Goal: Information Seeking & Learning: Learn about a topic

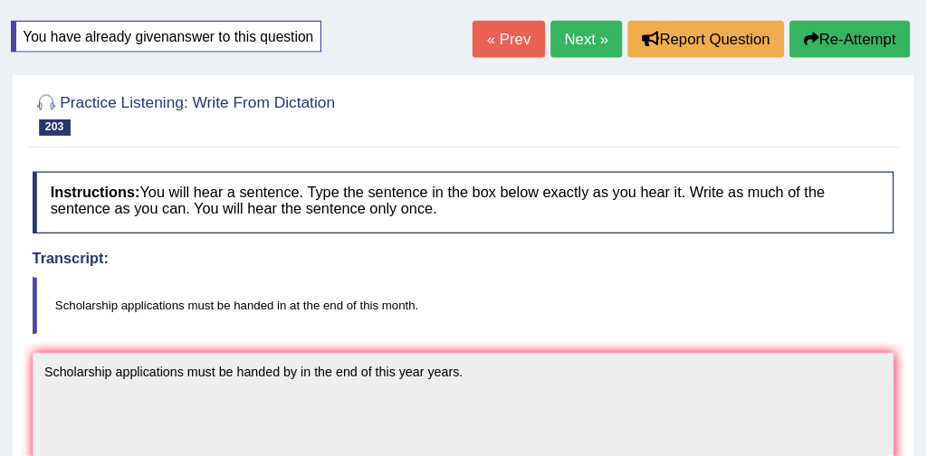
scroll to position [98, 0]
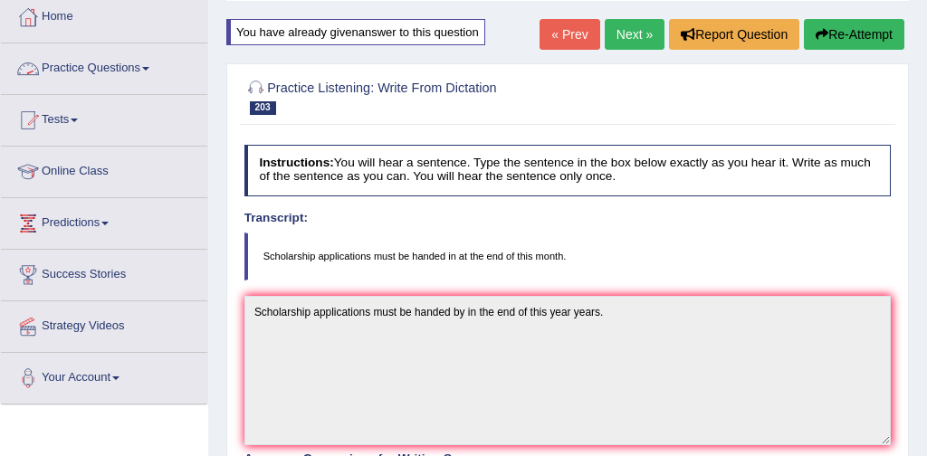
click at [110, 66] on link "Practice Questions" at bounding box center [104, 65] width 206 height 45
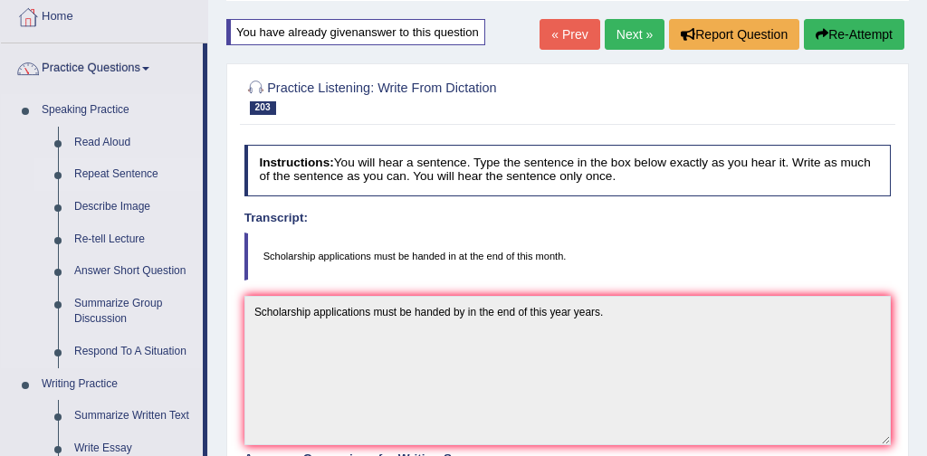
click at [119, 173] on link "Repeat Sentence" at bounding box center [134, 174] width 137 height 33
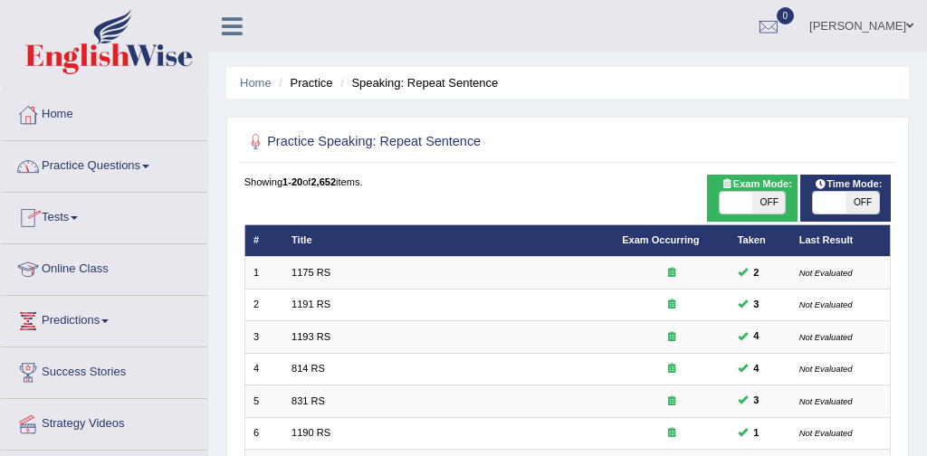
click at [735, 204] on span at bounding box center [735, 203] width 33 height 22
checkbox input "true"
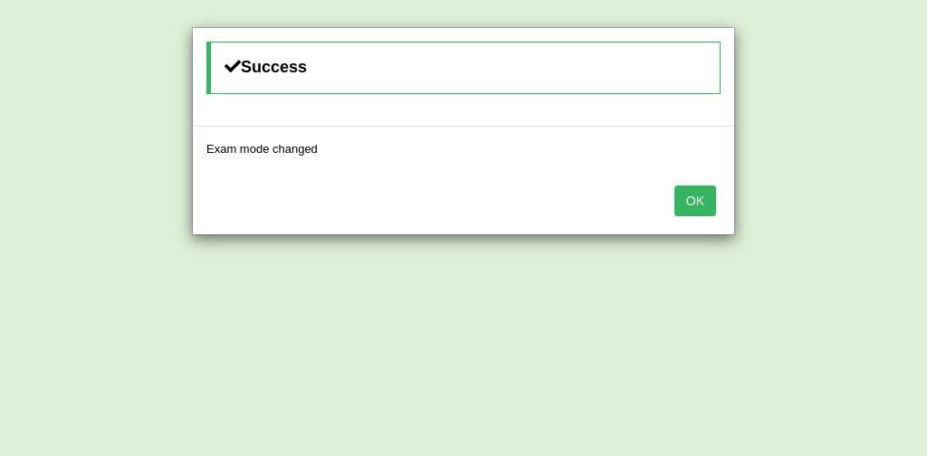
click at [693, 204] on button "OK" at bounding box center [695, 201] width 42 height 31
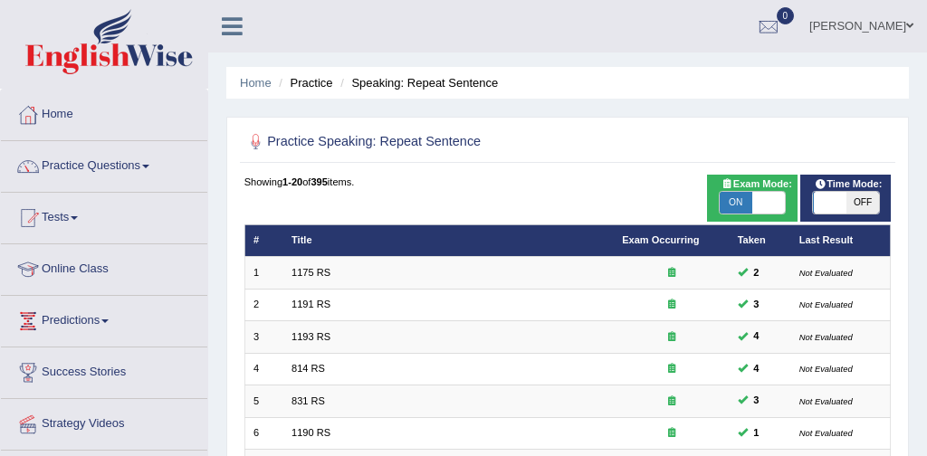
scroll to position [586, 0]
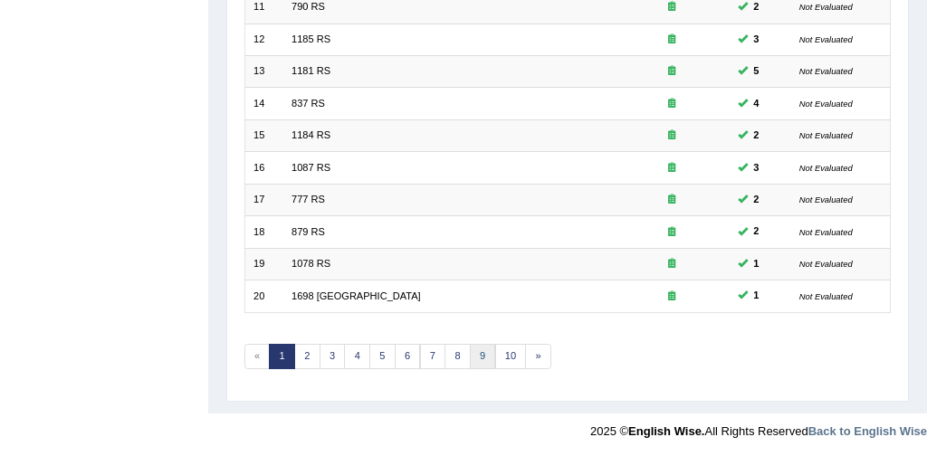
click at [479, 357] on link "9" at bounding box center [483, 356] width 26 height 25
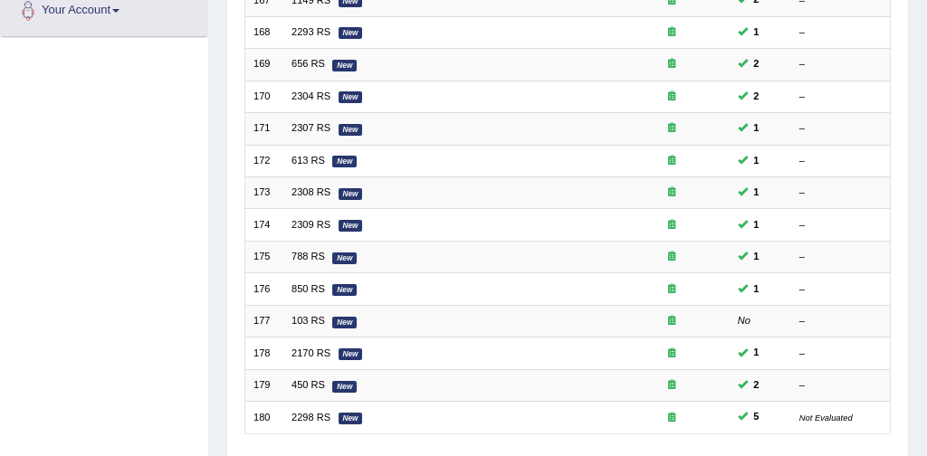
scroll to position [586, 0]
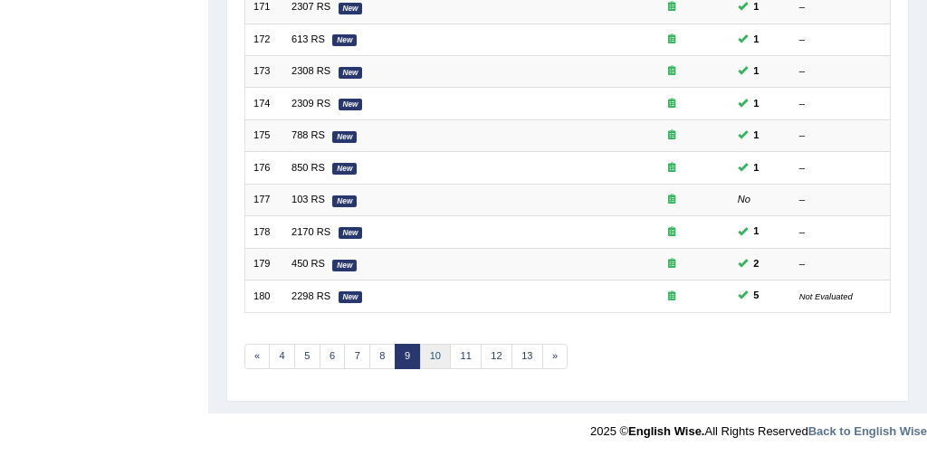
click at [430, 352] on link "10" at bounding box center [436, 356] width 32 height 25
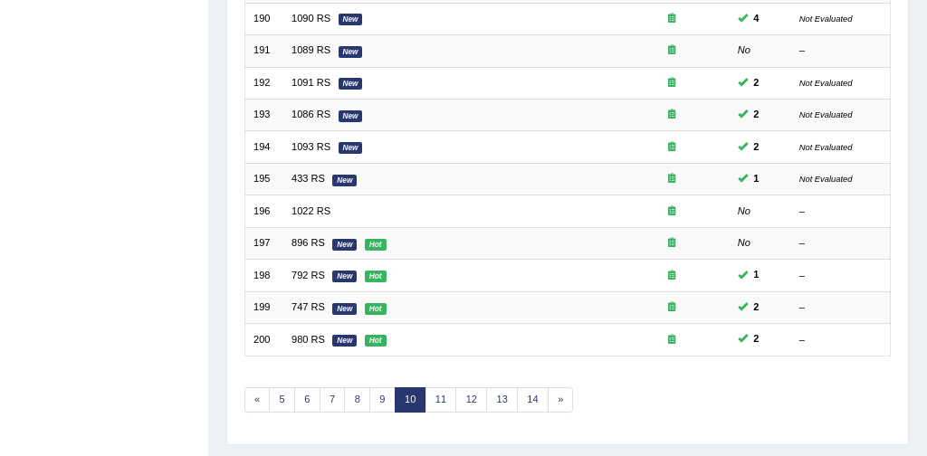
scroll to position [586, 0]
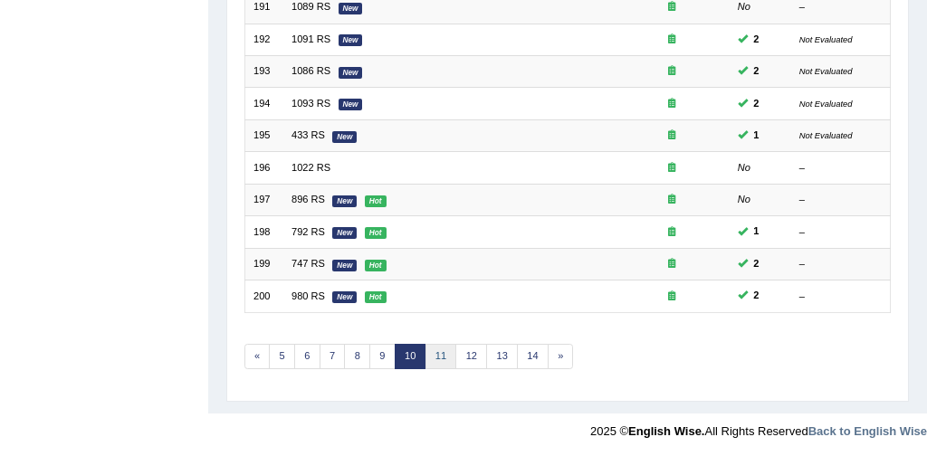
click at [438, 354] on link "11" at bounding box center [441, 356] width 32 height 25
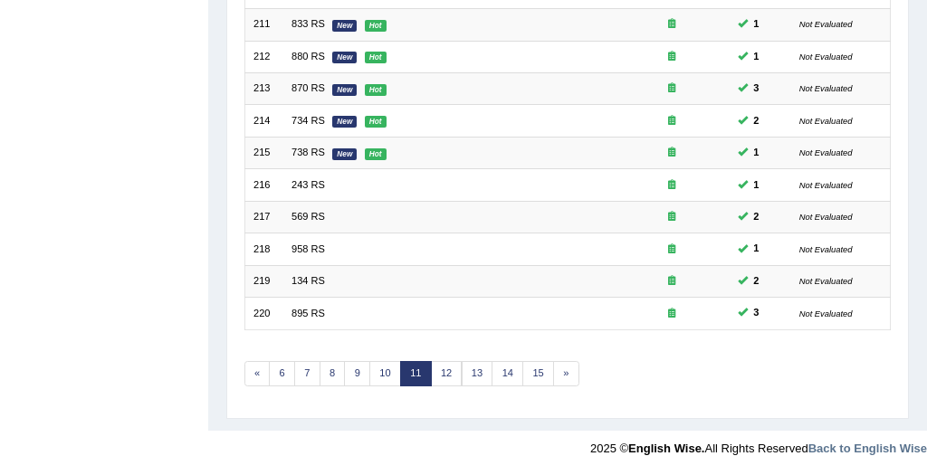
scroll to position [586, 0]
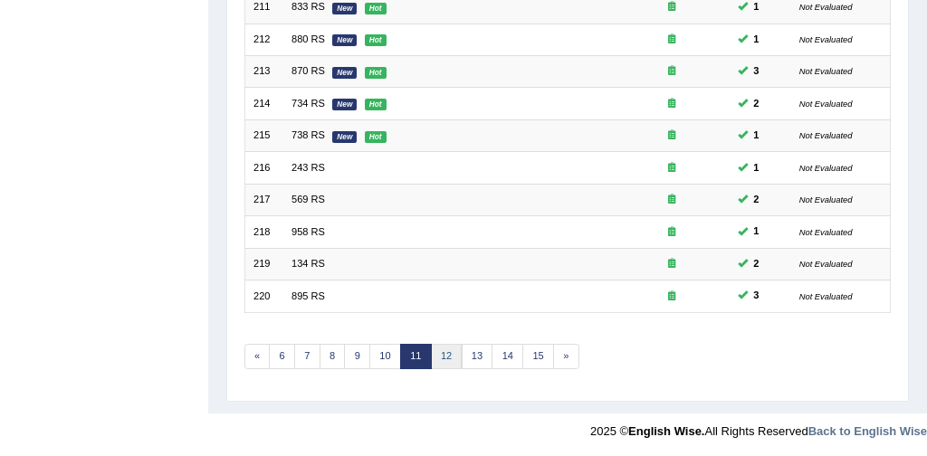
click at [445, 357] on link "12" at bounding box center [447, 356] width 32 height 25
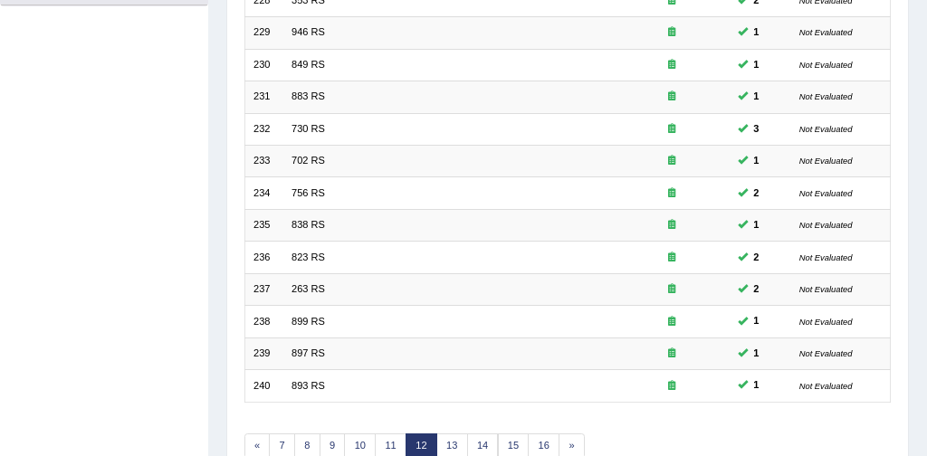
scroll to position [586, 0]
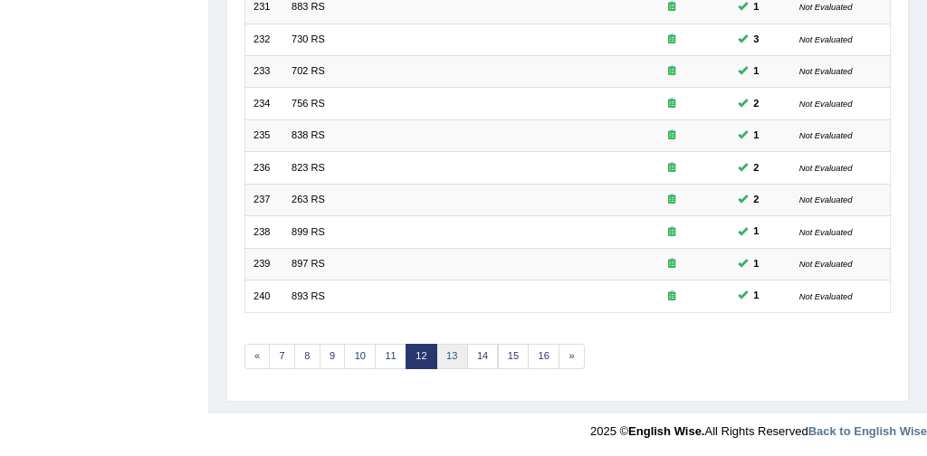
click at [452, 353] on link "13" at bounding box center [452, 356] width 32 height 25
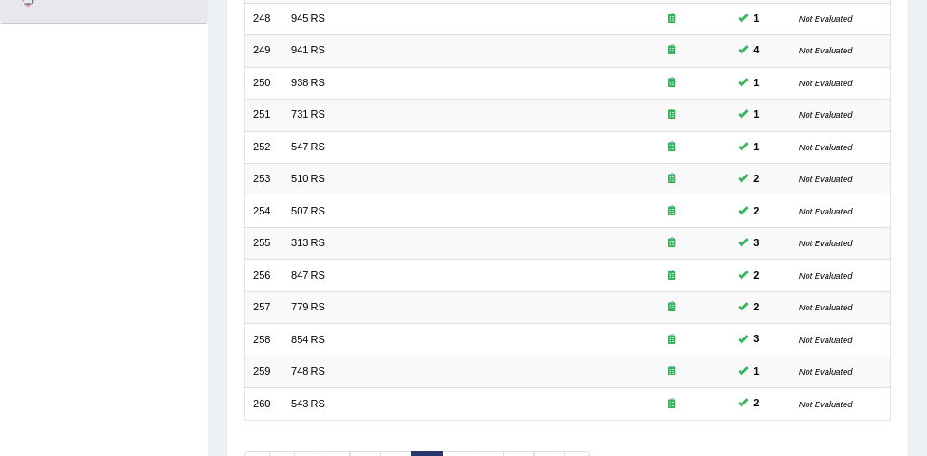
scroll to position [586, 0]
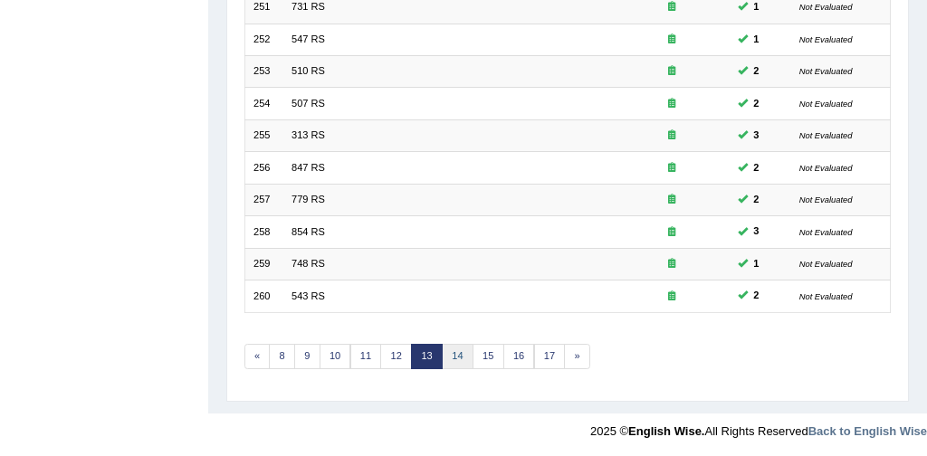
click at [454, 356] on link "14" at bounding box center [458, 356] width 32 height 25
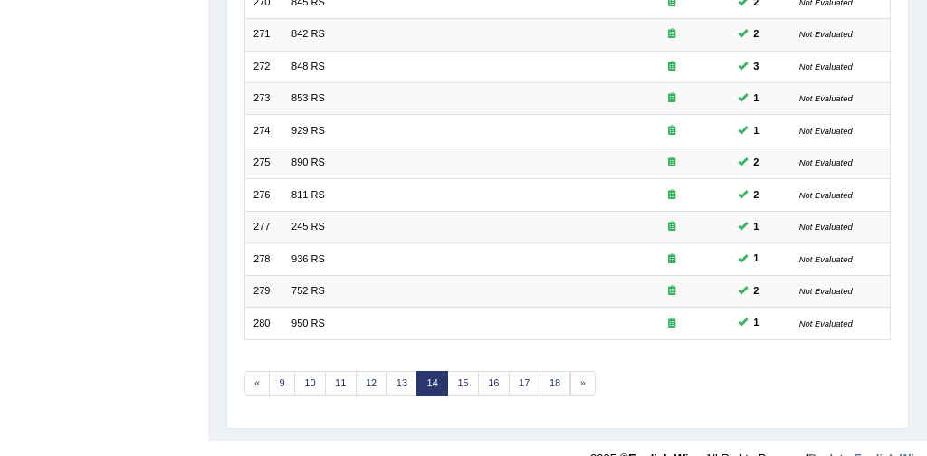
scroll to position [563, 0]
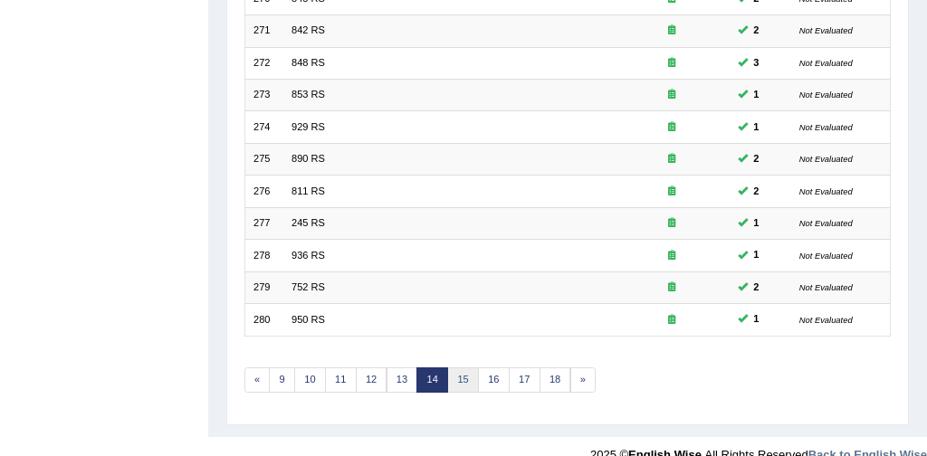
click at [460, 377] on link "15" at bounding box center [463, 379] width 32 height 25
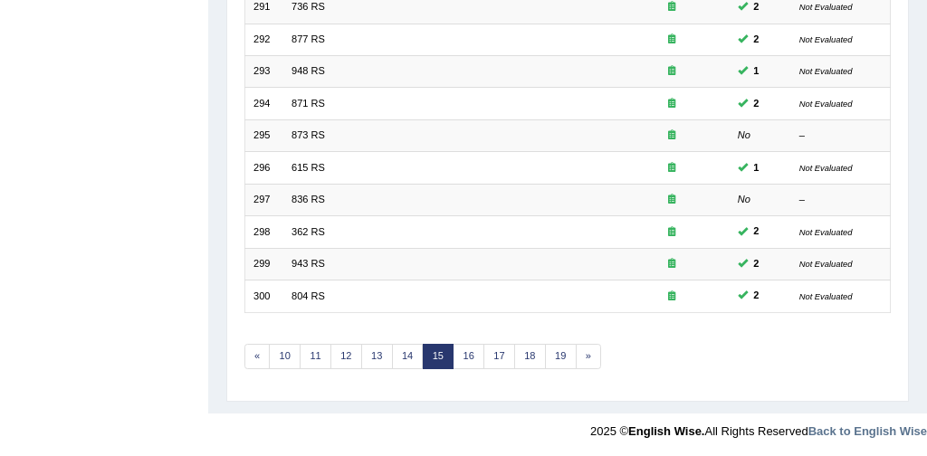
scroll to position [586, 0]
click at [472, 353] on link "16" at bounding box center [468, 356] width 32 height 25
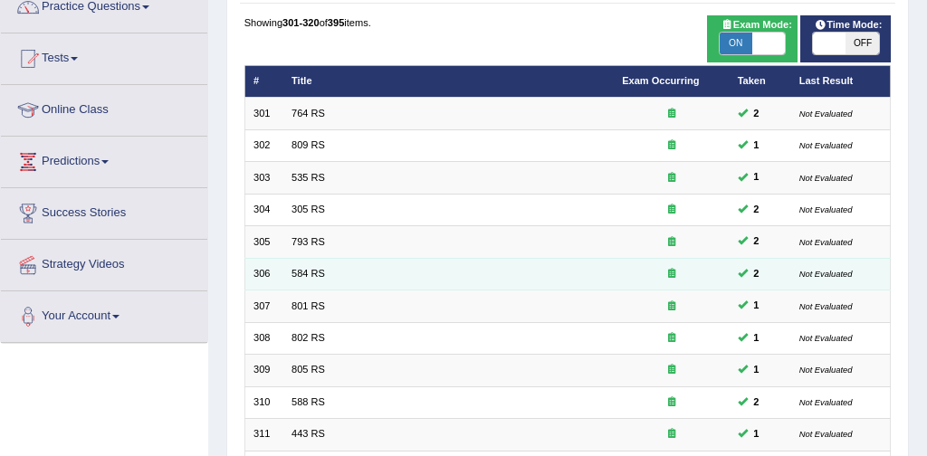
scroll to position [159, 0]
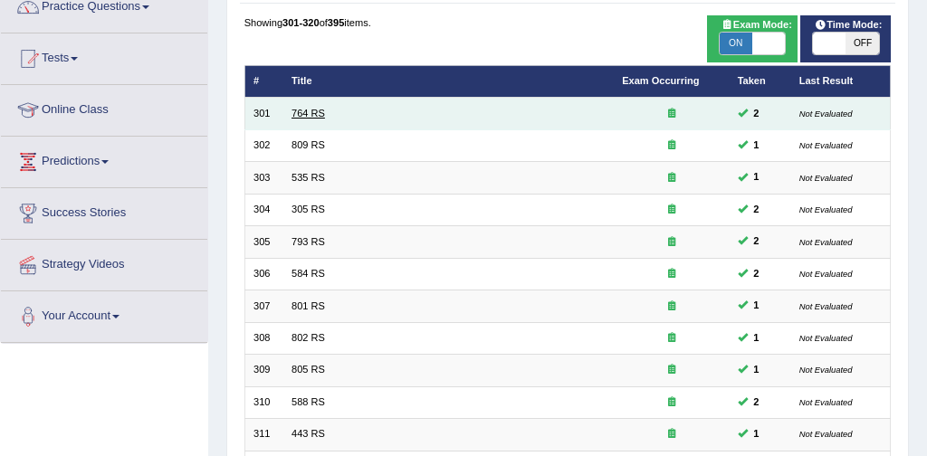
click at [306, 111] on link "764 RS" at bounding box center [307, 113] width 33 height 11
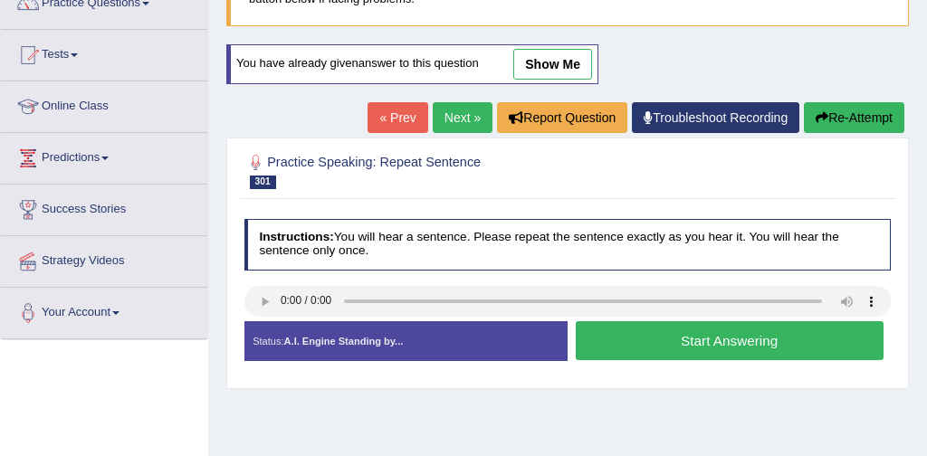
scroll to position [191, 0]
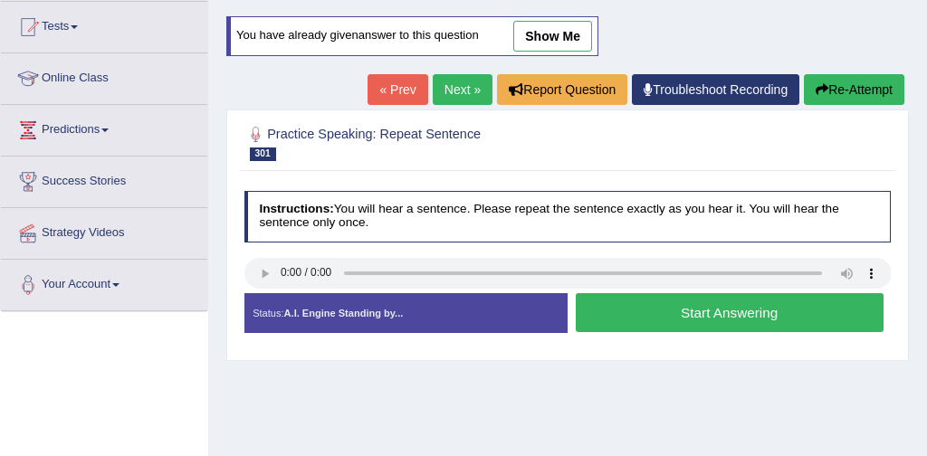
click at [642, 310] on button "Start Answering" at bounding box center [730, 312] width 308 height 39
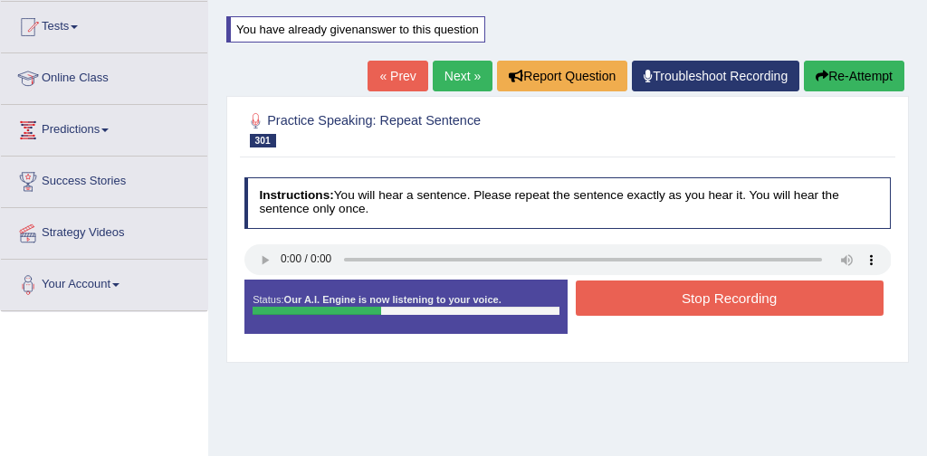
click at [668, 302] on button "Stop Recording" at bounding box center [730, 298] width 308 height 35
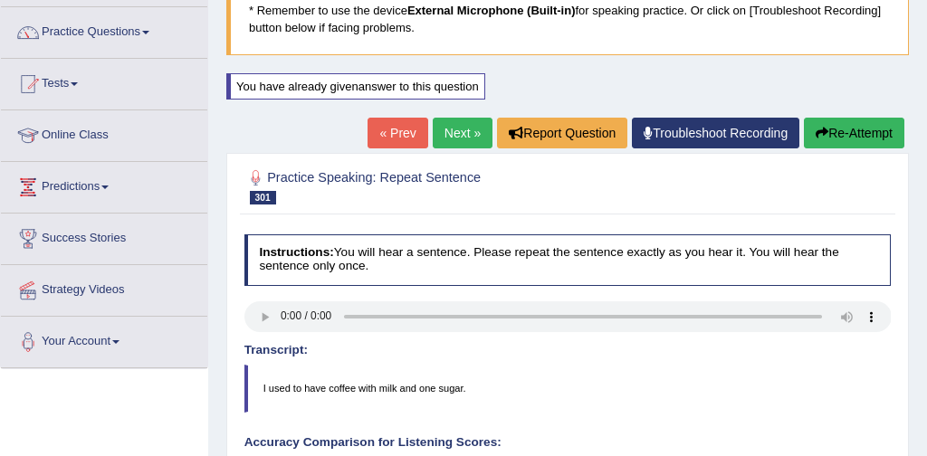
scroll to position [132, 0]
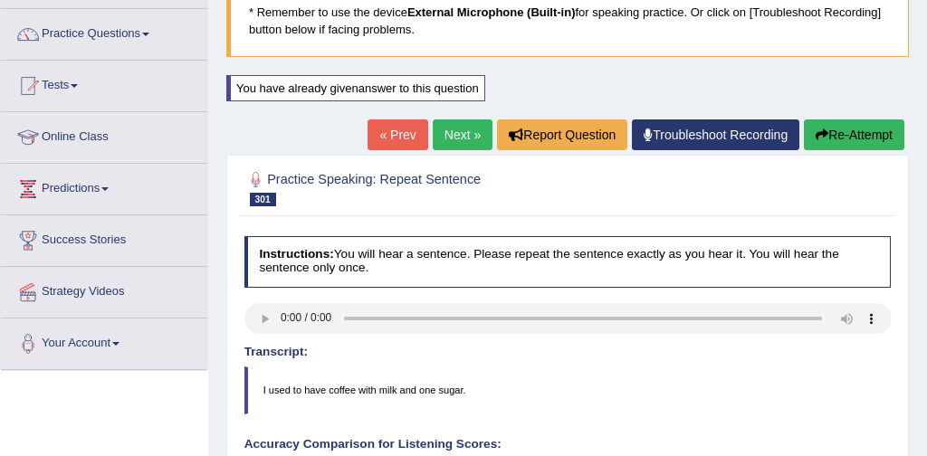
click at [442, 128] on link "Next »" at bounding box center [463, 134] width 60 height 31
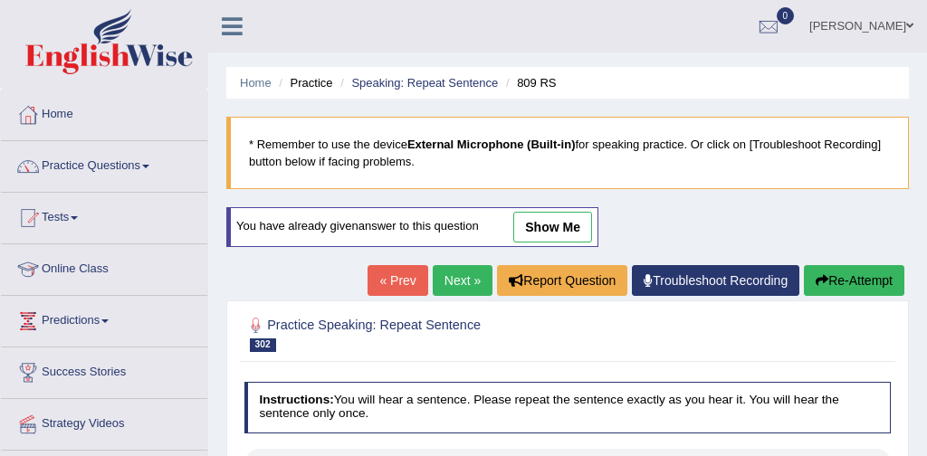
scroll to position [152, 0]
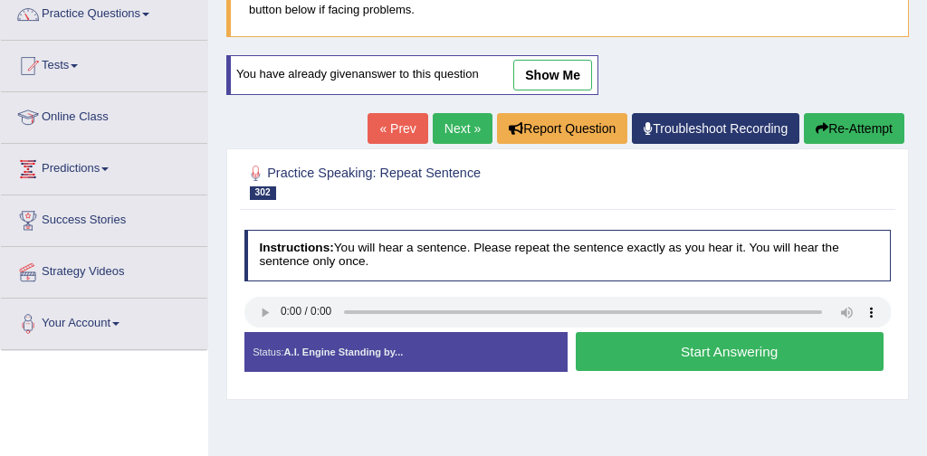
click at [703, 351] on button "Start Answering" at bounding box center [730, 351] width 308 height 39
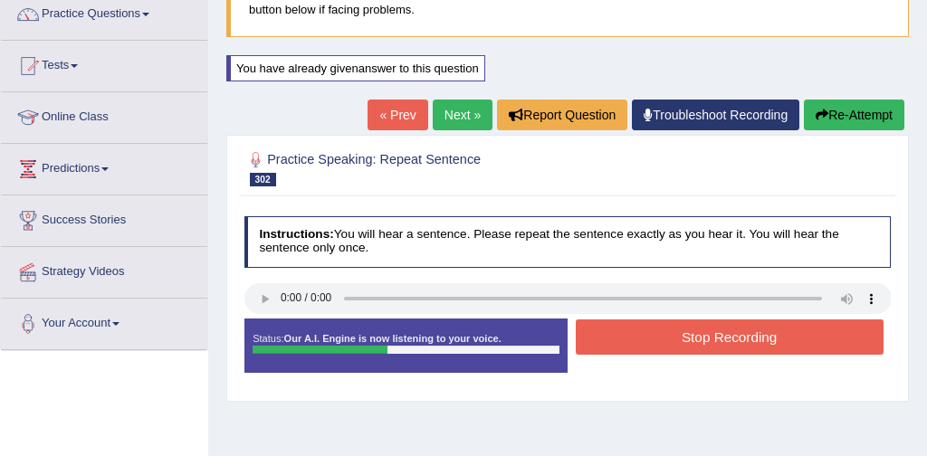
click at [708, 335] on button "Stop Recording" at bounding box center [730, 336] width 308 height 35
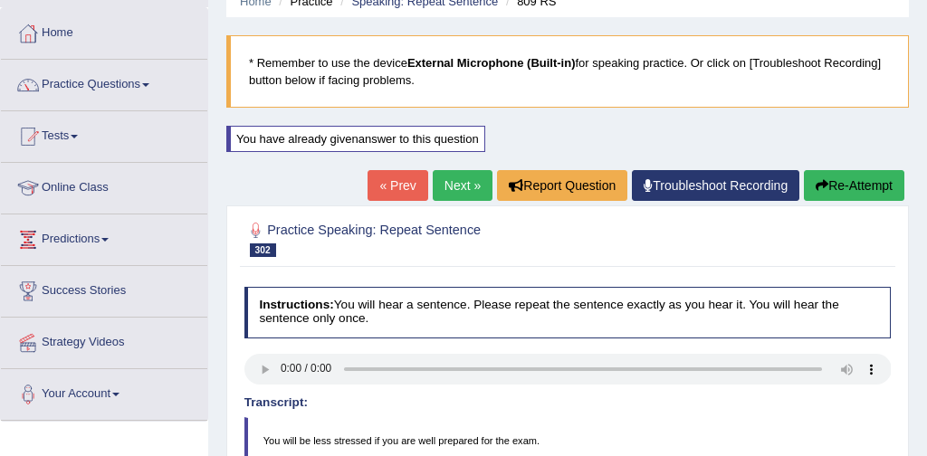
scroll to position [75, 0]
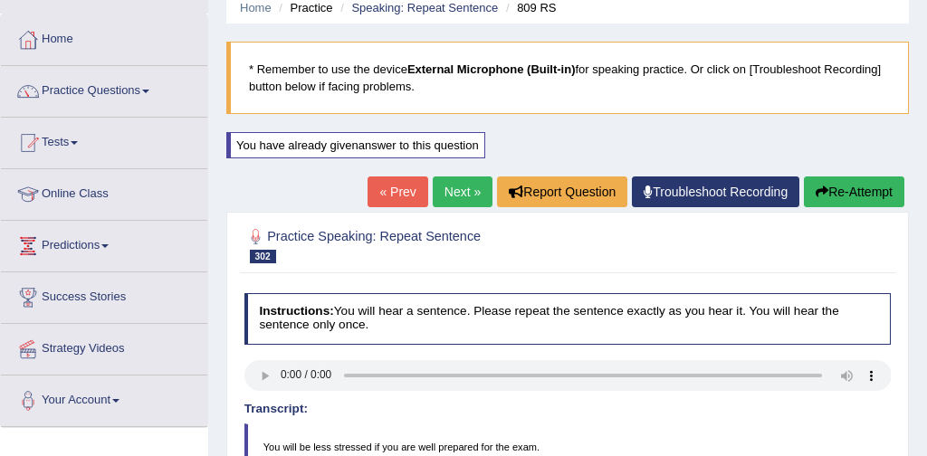
click at [458, 192] on link "Next »" at bounding box center [463, 191] width 60 height 31
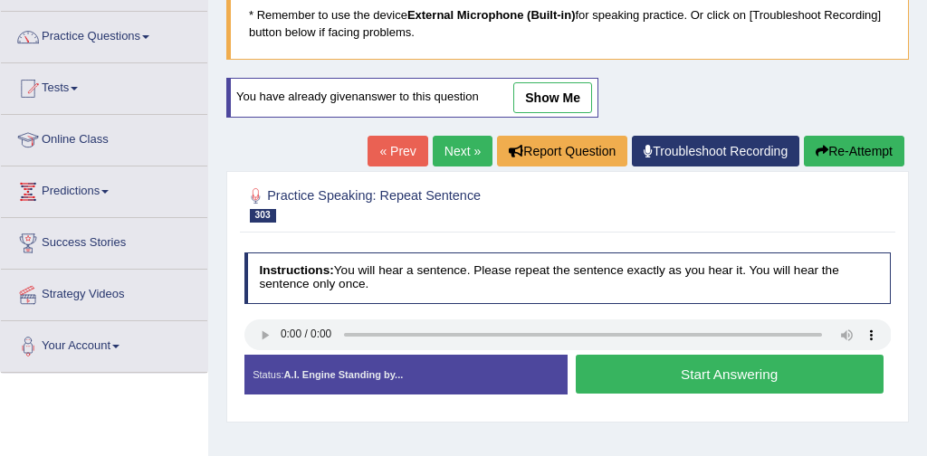
scroll to position [129, 0]
click at [737, 373] on button "Start Answering" at bounding box center [730, 374] width 308 height 39
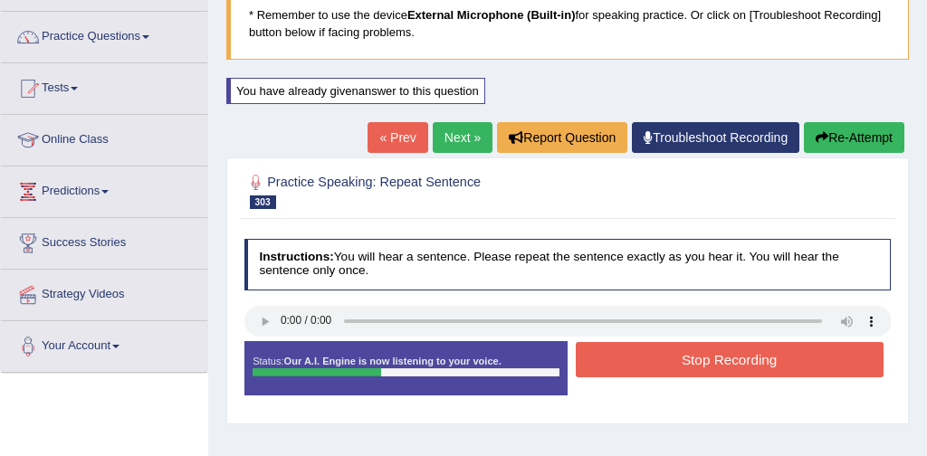
click at [726, 356] on button "Stop Recording" at bounding box center [730, 359] width 308 height 35
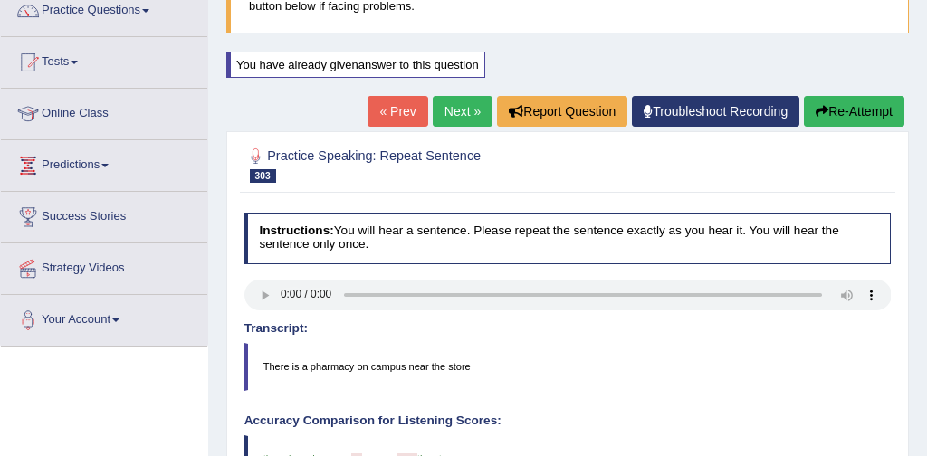
scroll to position [148, 0]
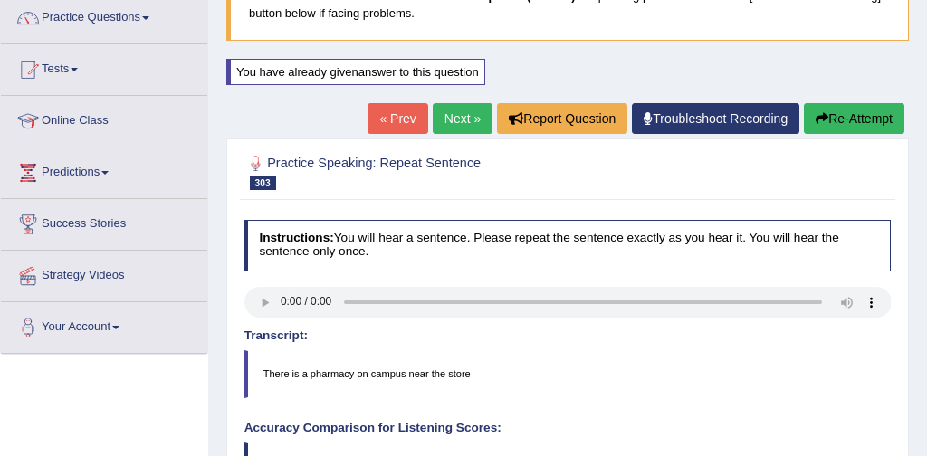
click at [452, 110] on link "Next »" at bounding box center [463, 118] width 60 height 31
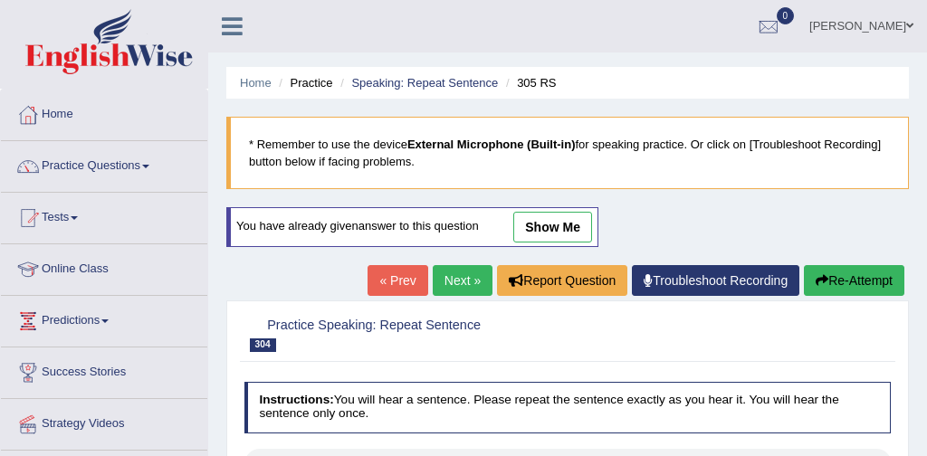
scroll to position [125, 0]
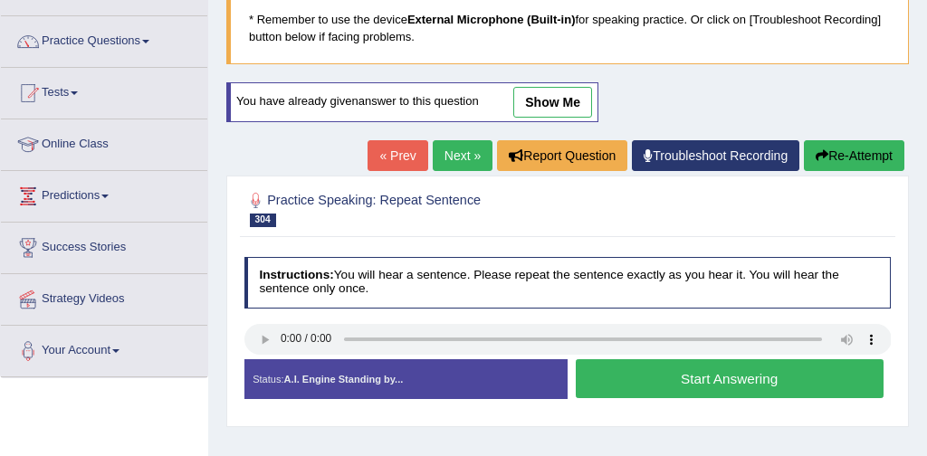
click at [689, 375] on button "Start Answering" at bounding box center [730, 378] width 308 height 39
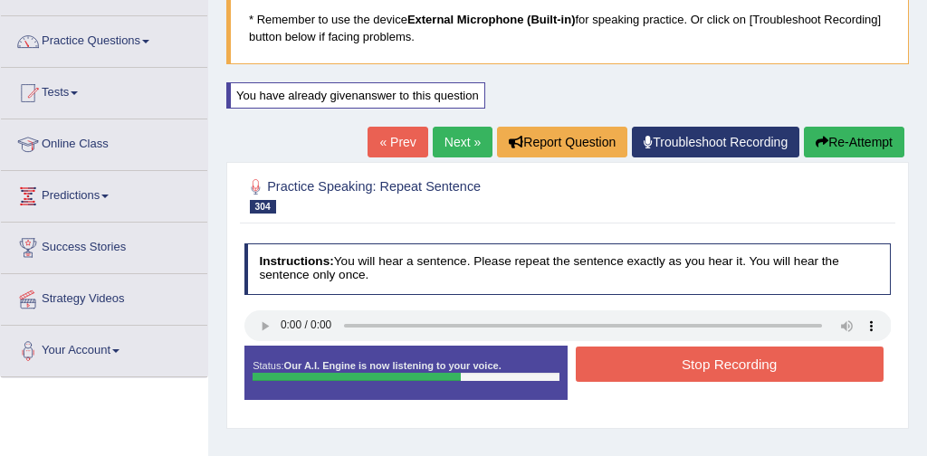
click at [704, 374] on button "Stop Recording" at bounding box center [730, 364] width 308 height 35
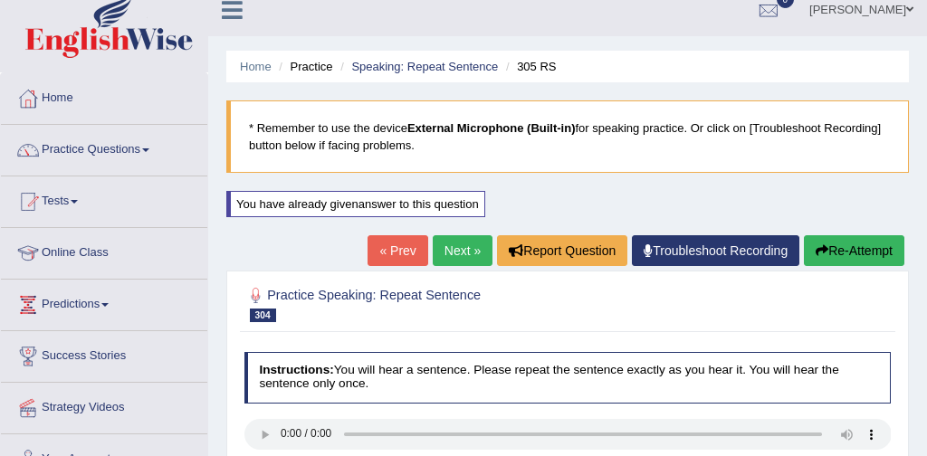
scroll to position [0, 0]
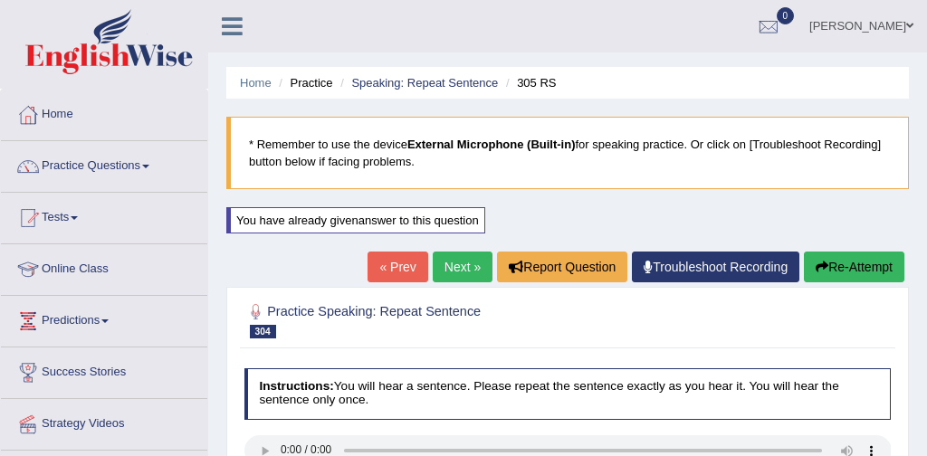
click at [446, 271] on link "Next »" at bounding box center [463, 267] width 60 height 31
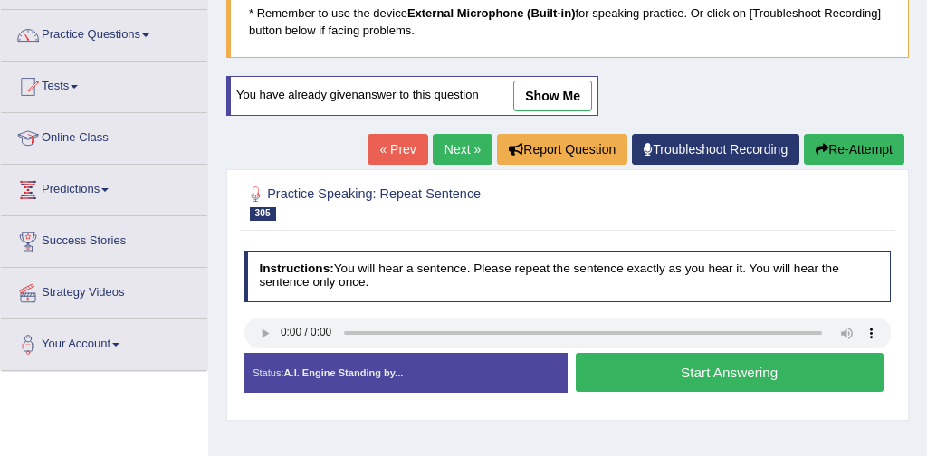
scroll to position [159, 0]
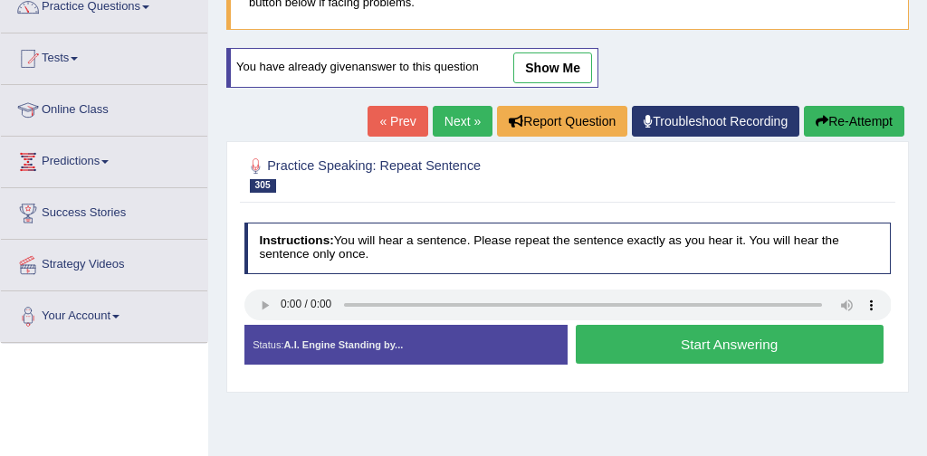
click at [642, 346] on button "Start Answering" at bounding box center [730, 344] width 308 height 39
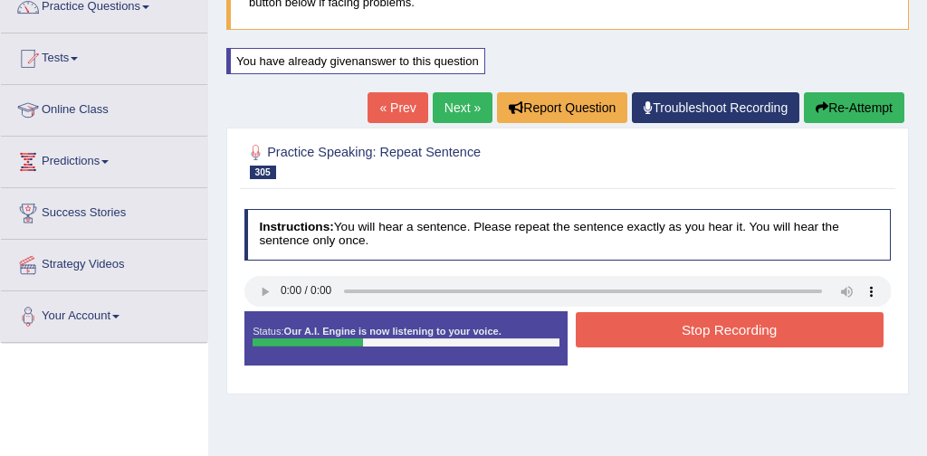
click at [698, 326] on button "Stop Recording" at bounding box center [730, 329] width 308 height 35
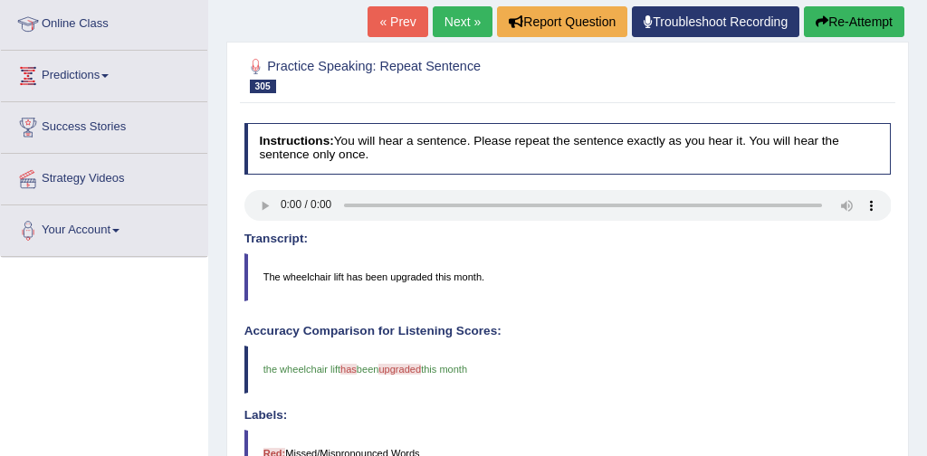
scroll to position [190, 0]
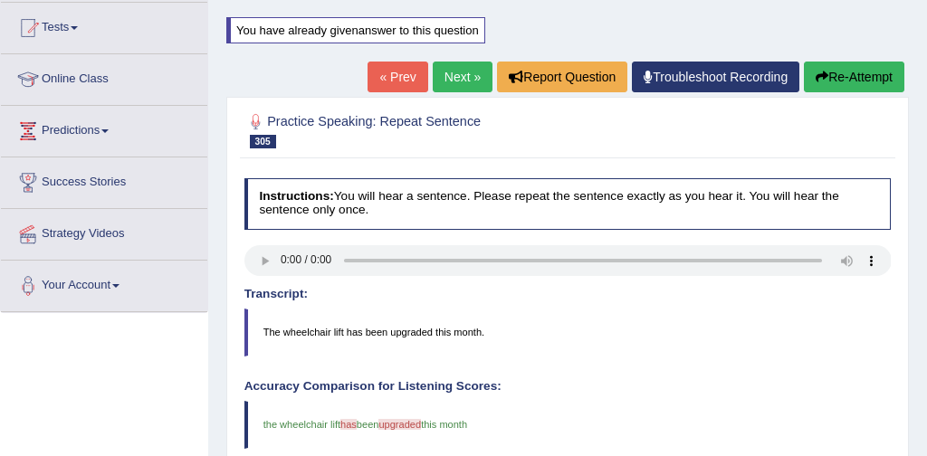
click at [457, 73] on link "Next »" at bounding box center [463, 77] width 60 height 31
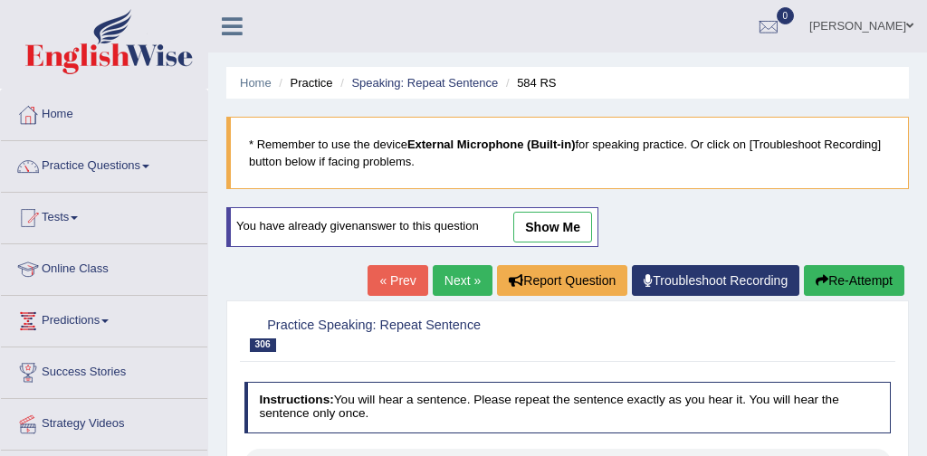
scroll to position [105, 0]
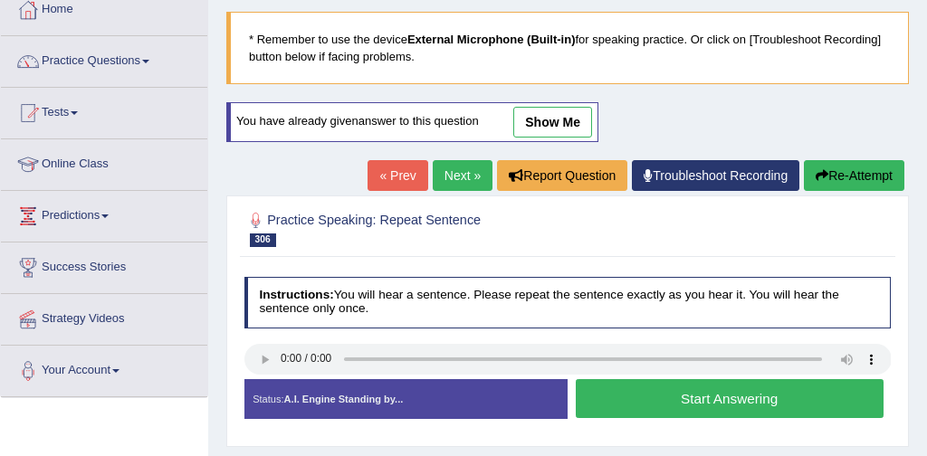
click at [692, 402] on button "Start Answering" at bounding box center [730, 398] width 308 height 39
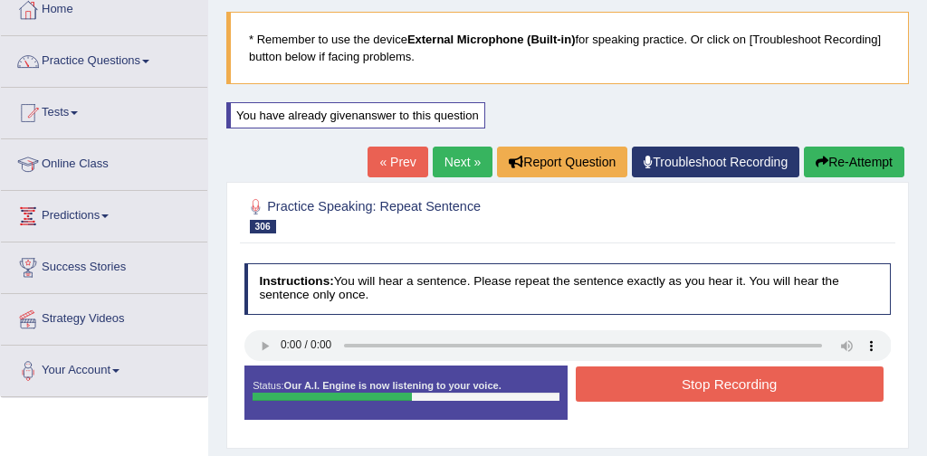
click at [721, 393] on button "Stop Recording" at bounding box center [730, 383] width 308 height 35
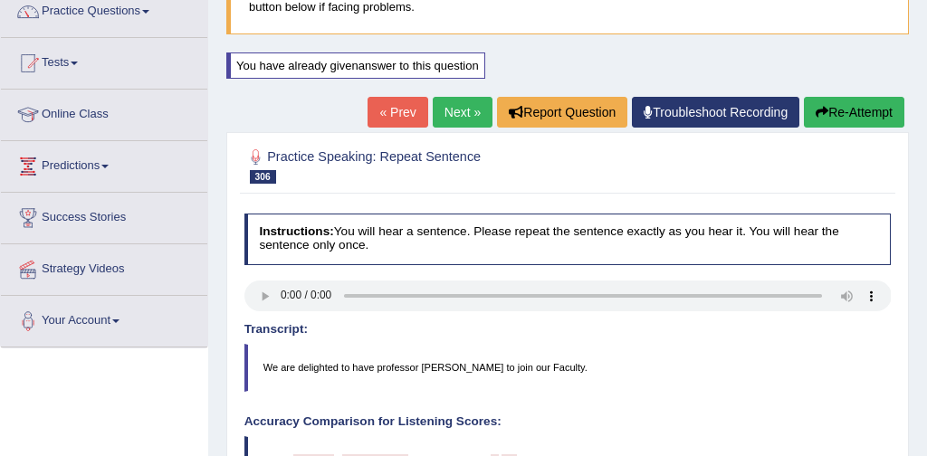
scroll to position [134, 0]
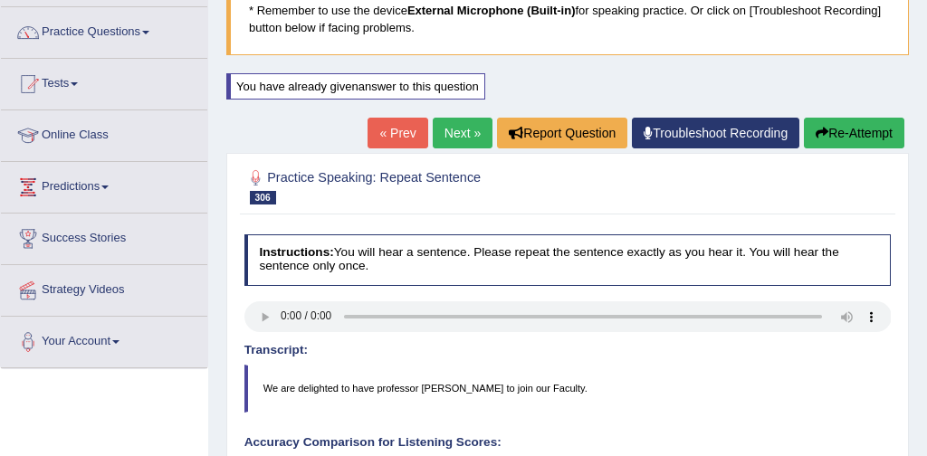
click at [447, 125] on link "Next »" at bounding box center [463, 133] width 60 height 31
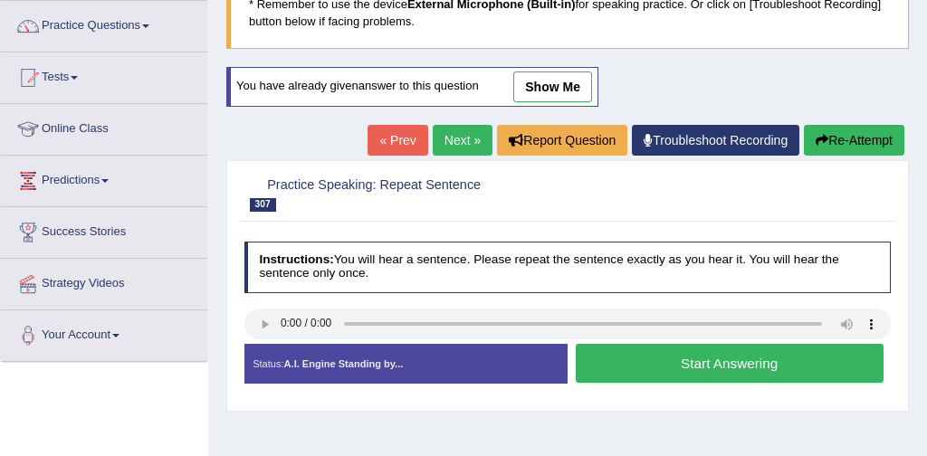
scroll to position [140, 0]
click at [723, 357] on button "Start Answering" at bounding box center [730, 363] width 308 height 39
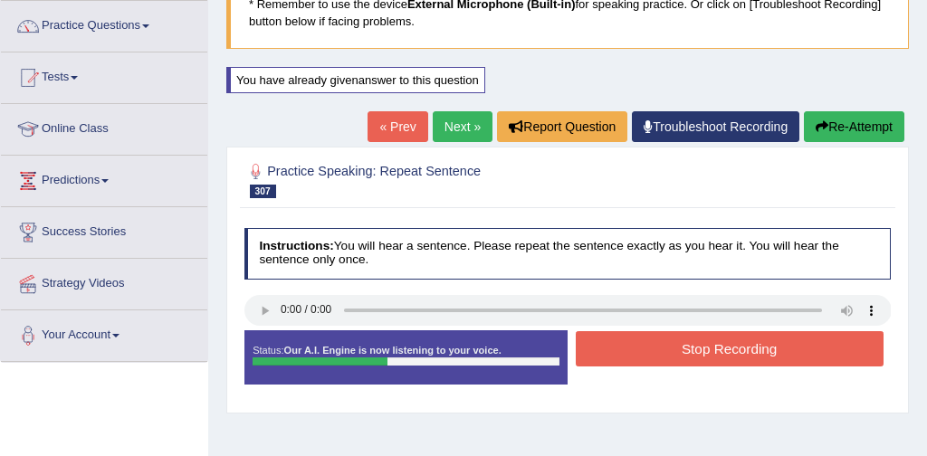
click at [685, 350] on button "Stop Recording" at bounding box center [730, 348] width 308 height 35
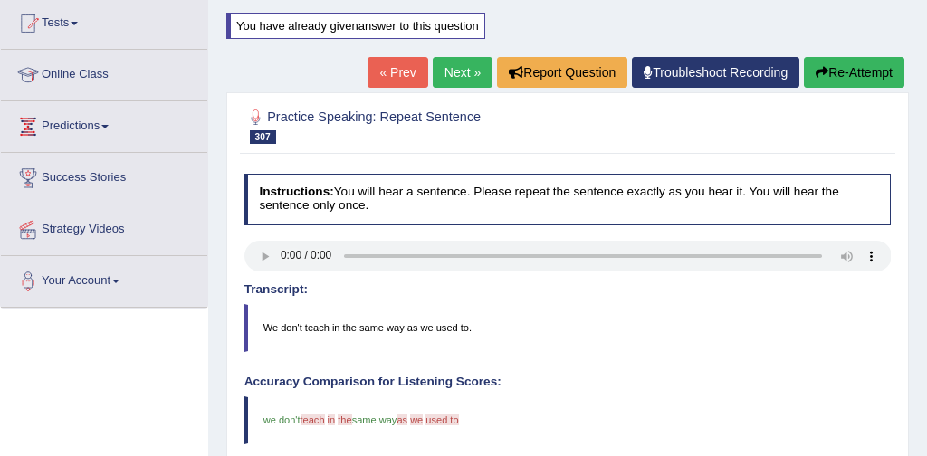
scroll to position [139, 0]
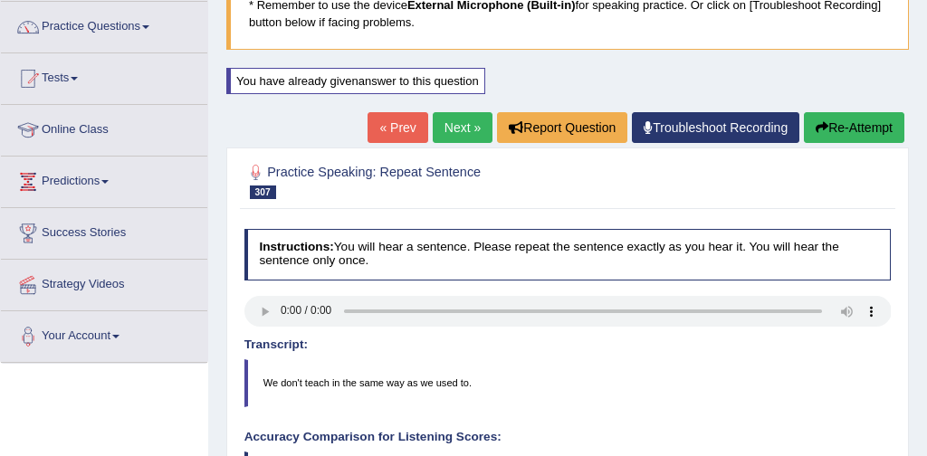
click at [844, 128] on button "Re-Attempt" at bounding box center [854, 127] width 100 height 31
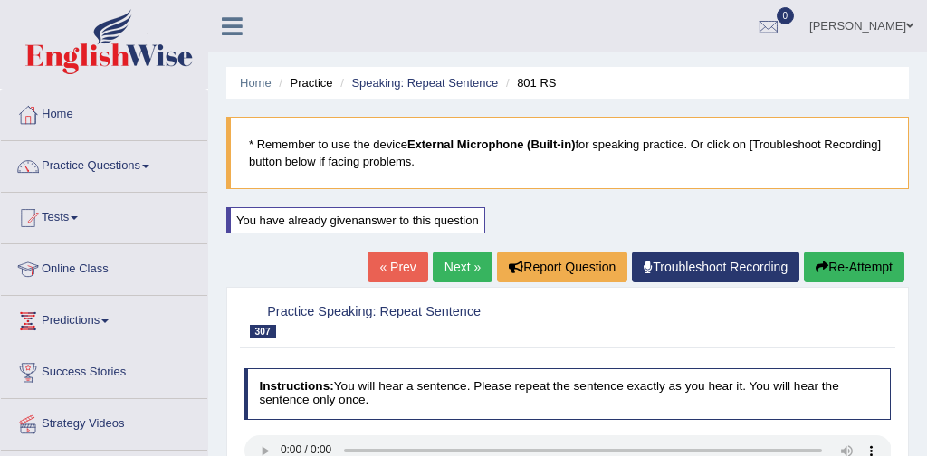
scroll to position [153, 0]
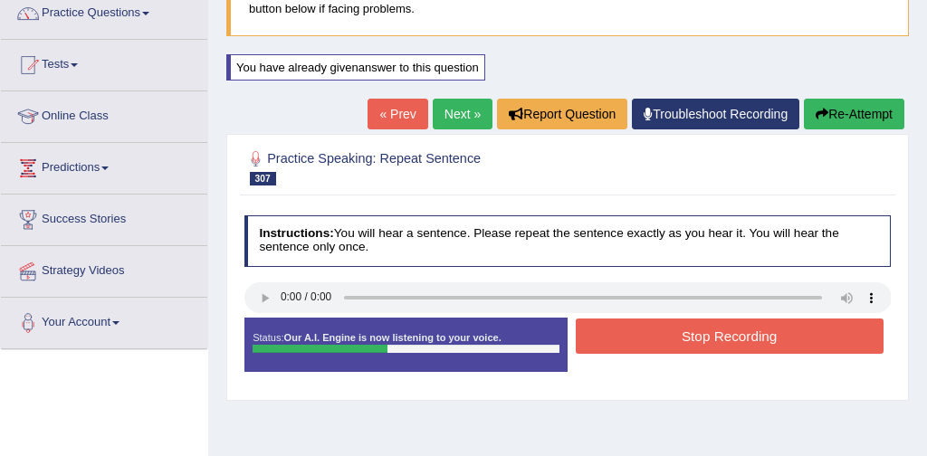
click at [709, 337] on button "Stop Recording" at bounding box center [730, 336] width 308 height 35
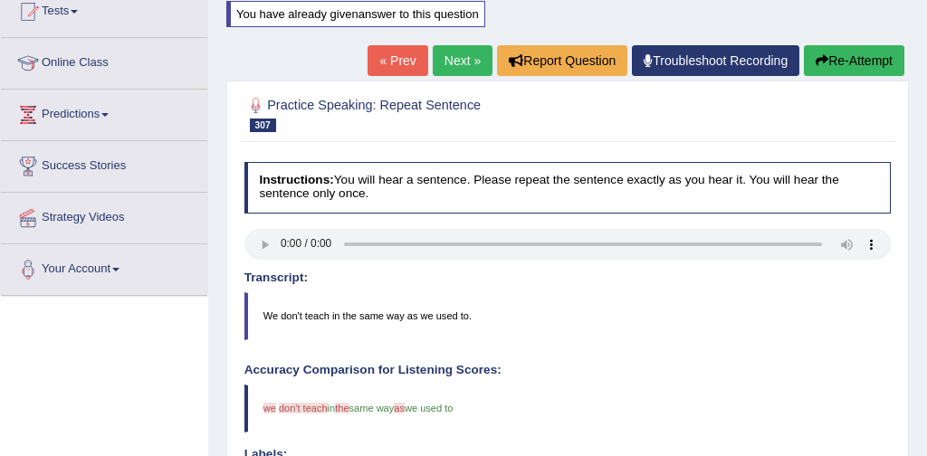
scroll to position [204, 0]
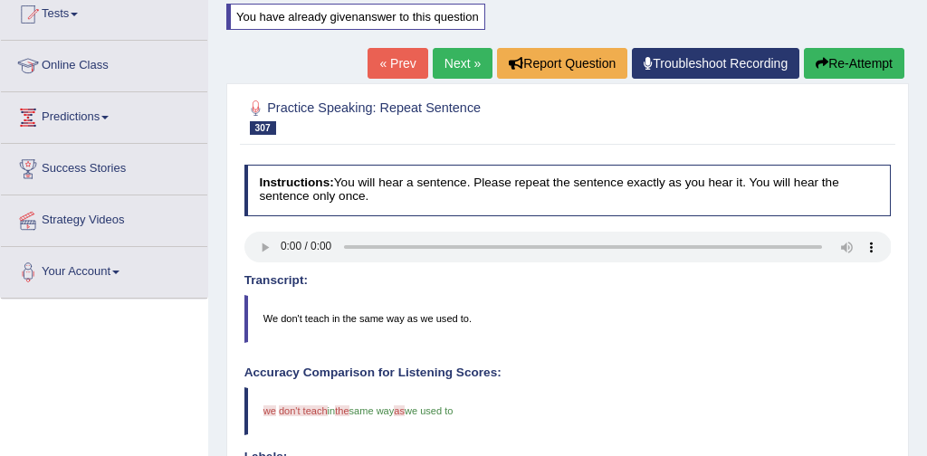
click at [453, 62] on link "Next »" at bounding box center [463, 63] width 60 height 31
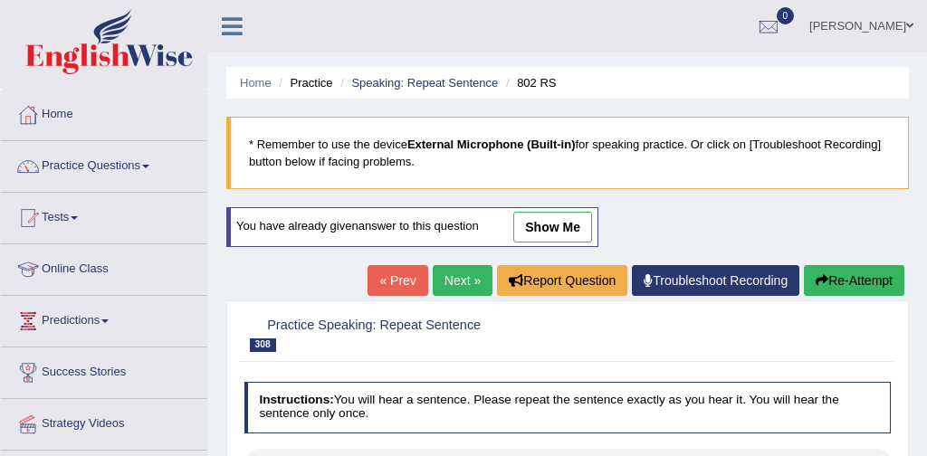
scroll to position [123, 0]
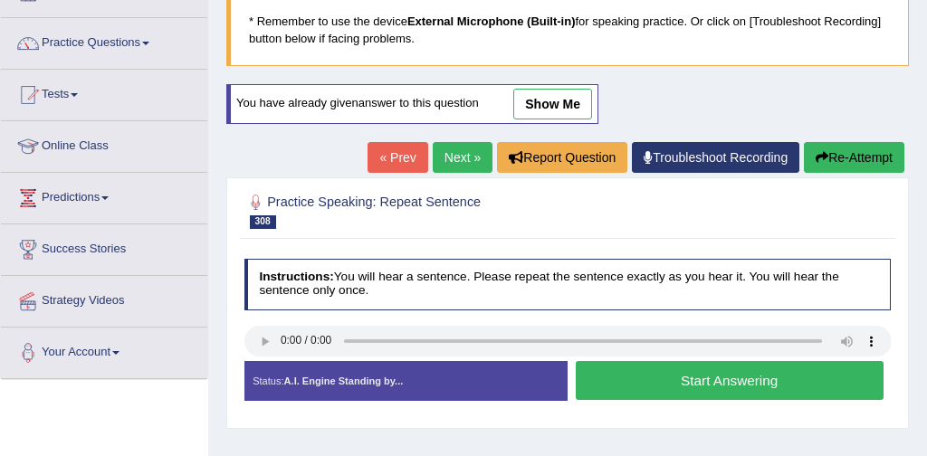
click at [686, 380] on button "Start Answering" at bounding box center [730, 380] width 308 height 39
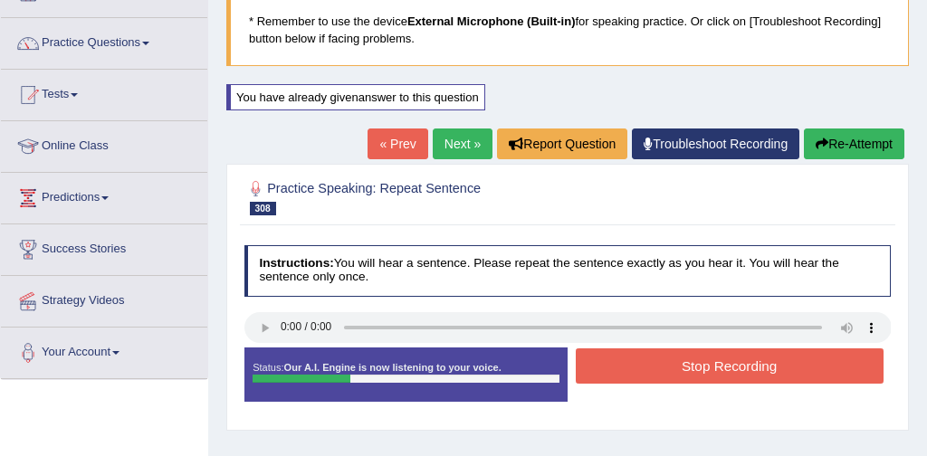
click at [756, 358] on button "Stop Recording" at bounding box center [730, 365] width 308 height 35
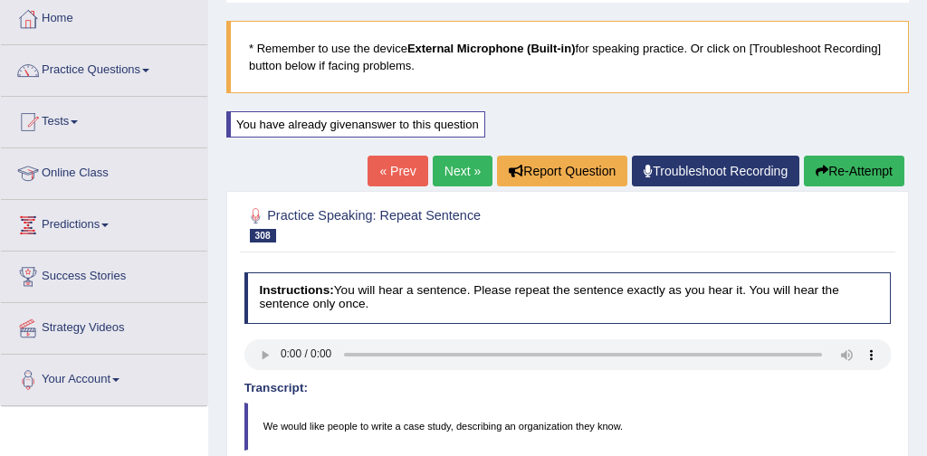
scroll to position [0, 0]
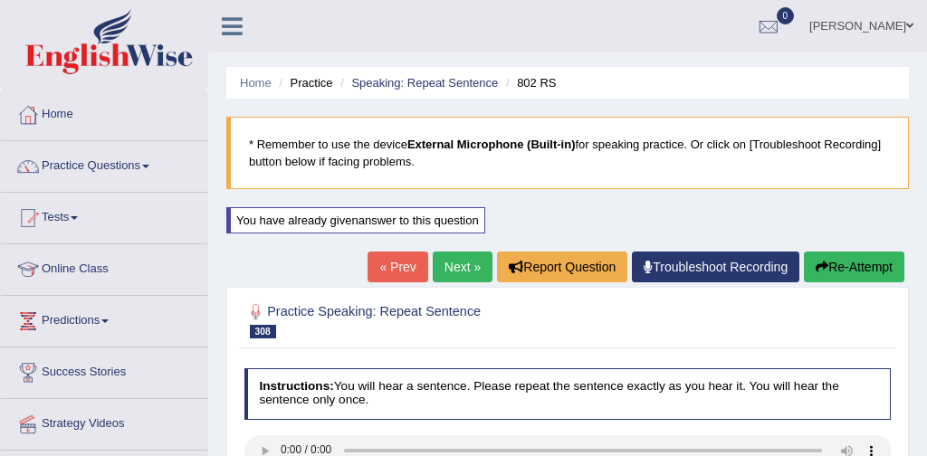
click at [848, 260] on button "Re-Attempt" at bounding box center [854, 267] width 100 height 31
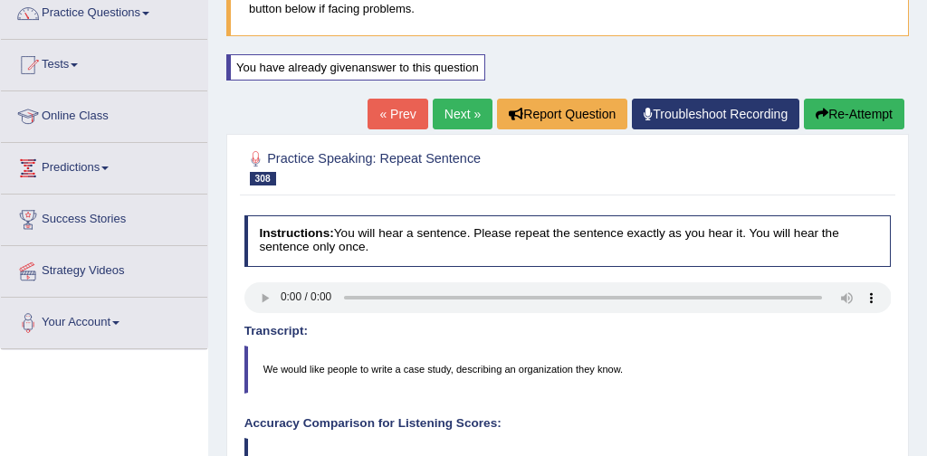
scroll to position [155, 0]
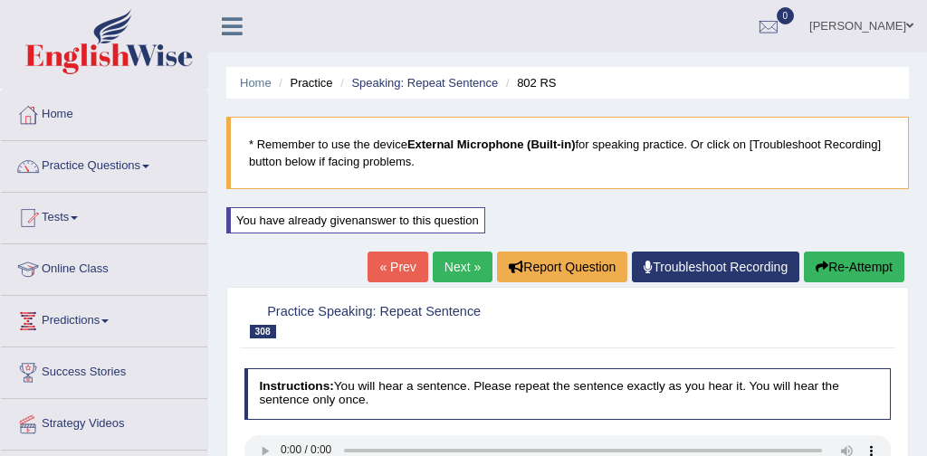
scroll to position [155, 0]
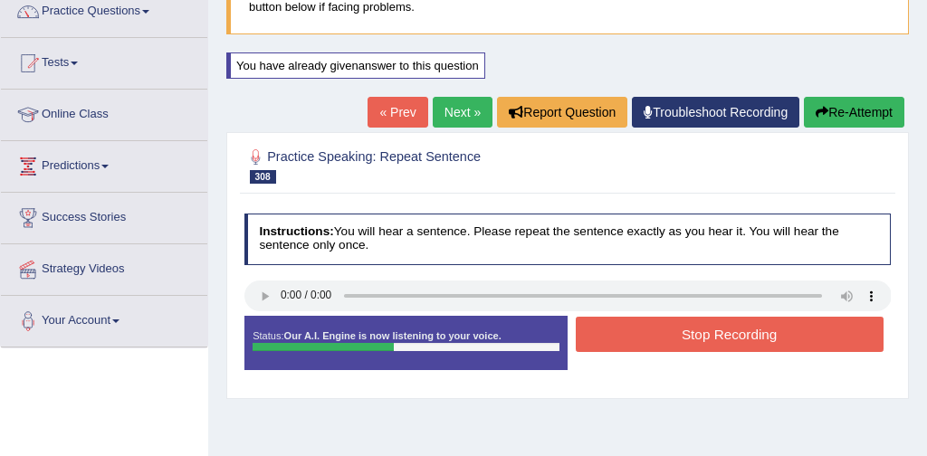
click at [718, 337] on button "Stop Recording" at bounding box center [730, 334] width 308 height 35
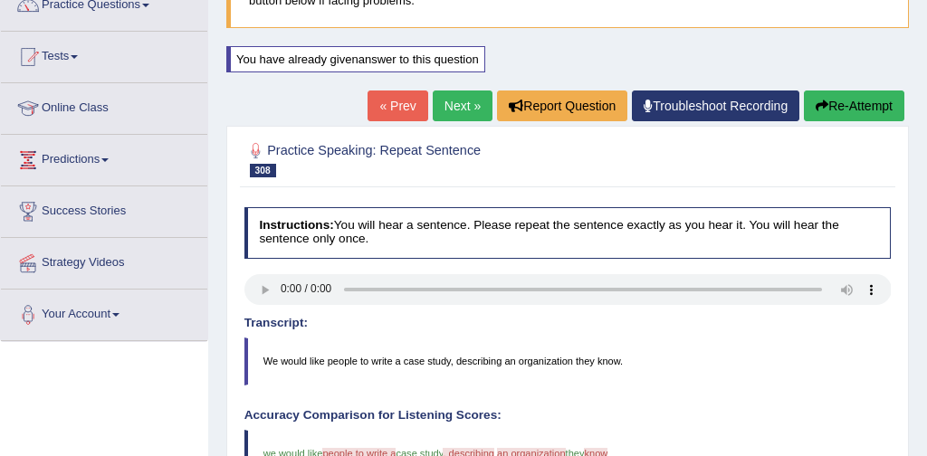
scroll to position [148, 0]
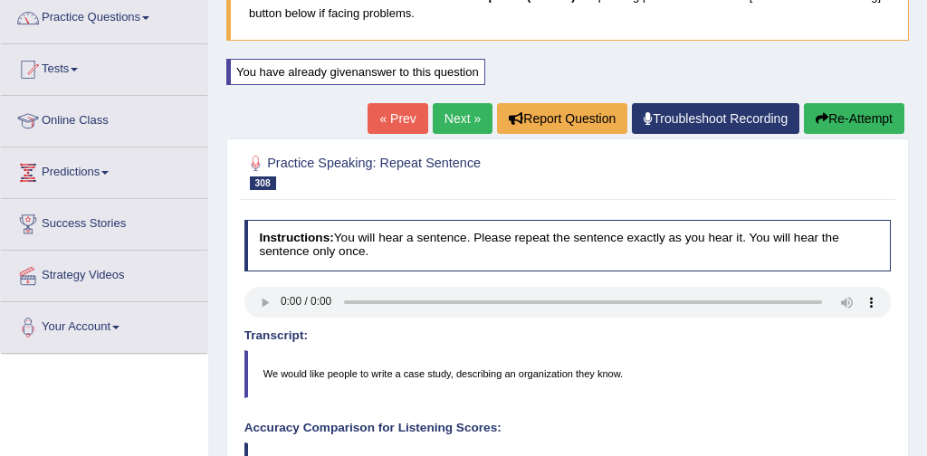
click at [453, 109] on link "Next »" at bounding box center [463, 118] width 60 height 31
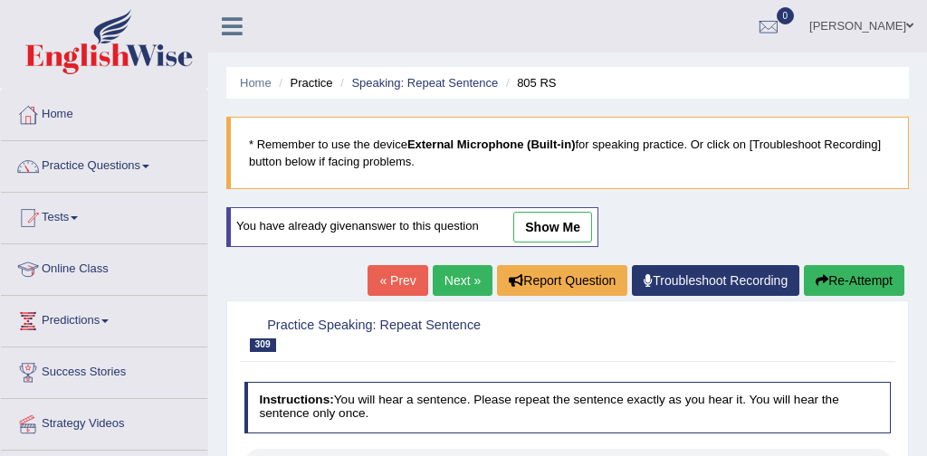
scroll to position [153, 0]
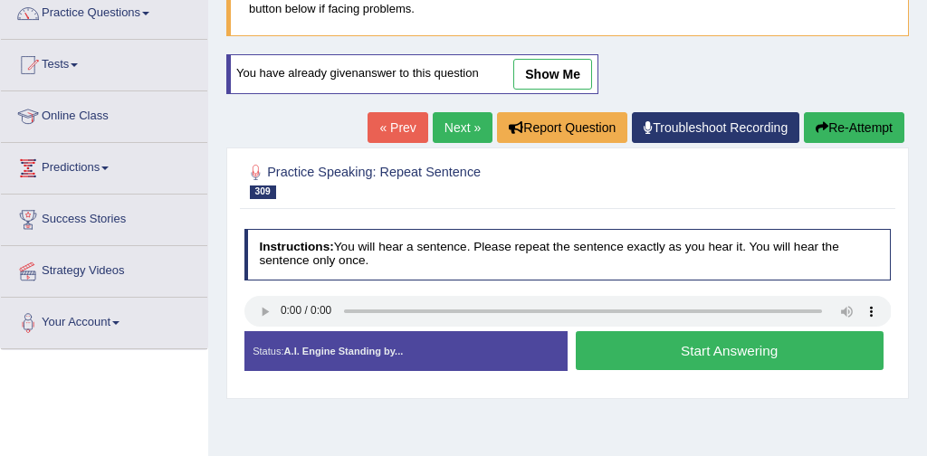
click at [680, 348] on button "Start Answering" at bounding box center [730, 350] width 308 height 39
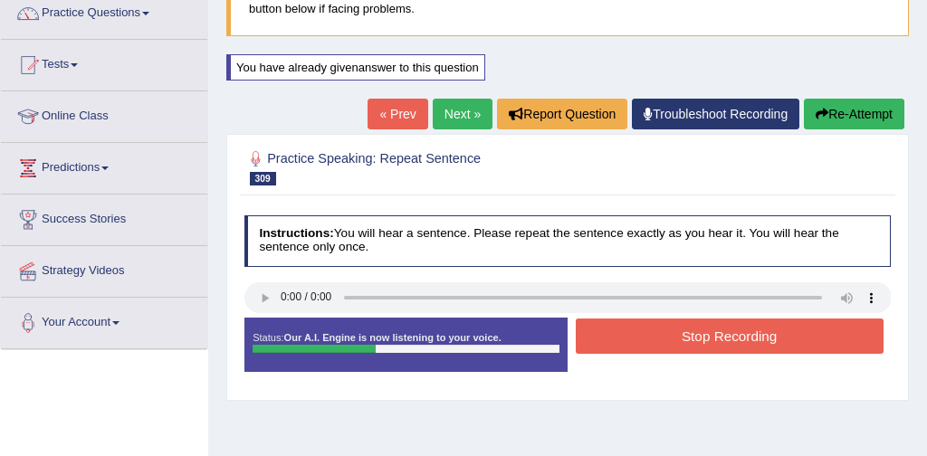
click at [756, 331] on button "Stop Recording" at bounding box center [730, 336] width 308 height 35
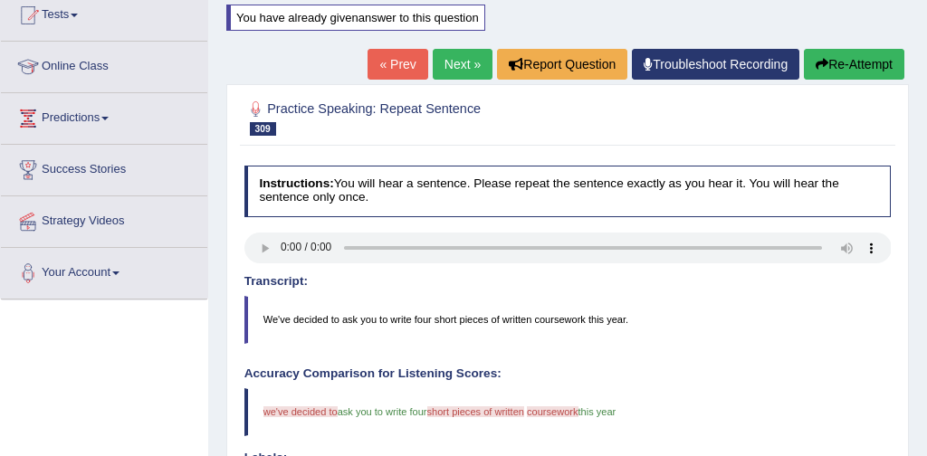
scroll to position [192, 0]
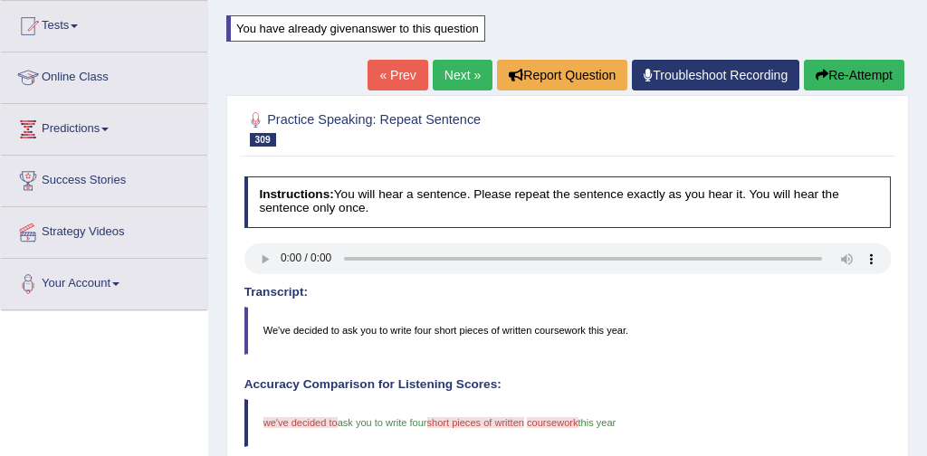
click at [444, 70] on link "Next »" at bounding box center [463, 75] width 60 height 31
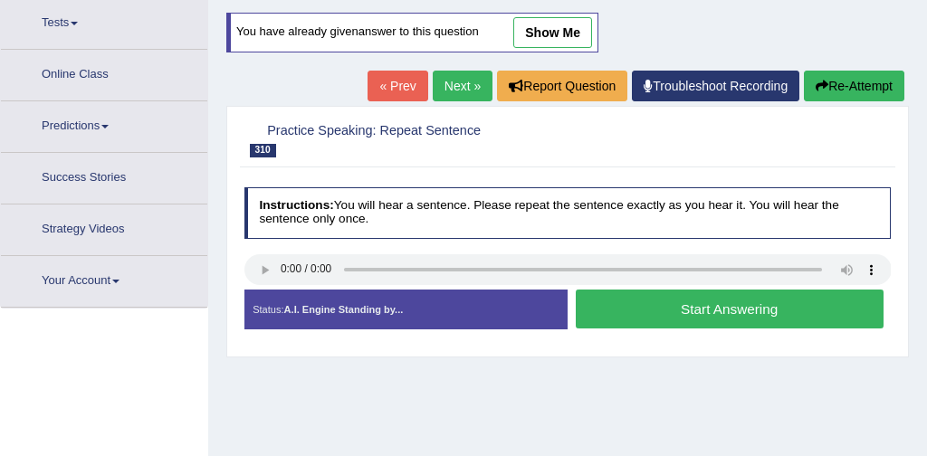
scroll to position [218, 0]
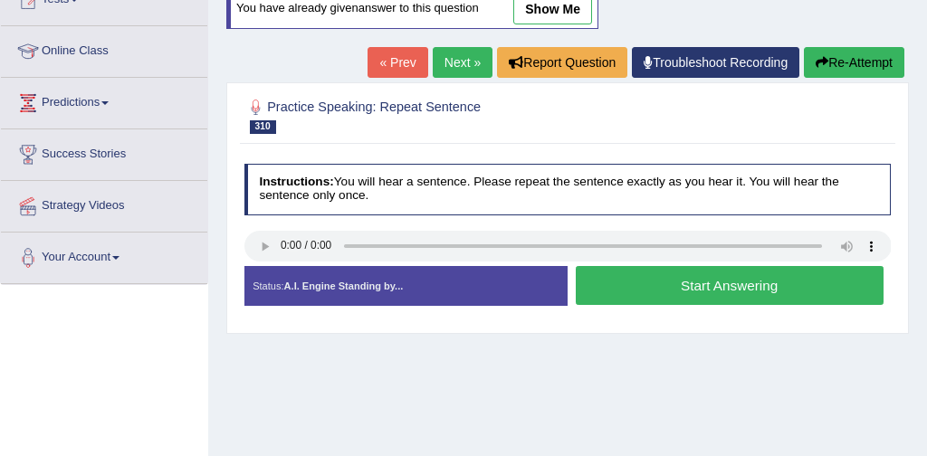
click at [690, 290] on button "Start Answering" at bounding box center [730, 285] width 308 height 39
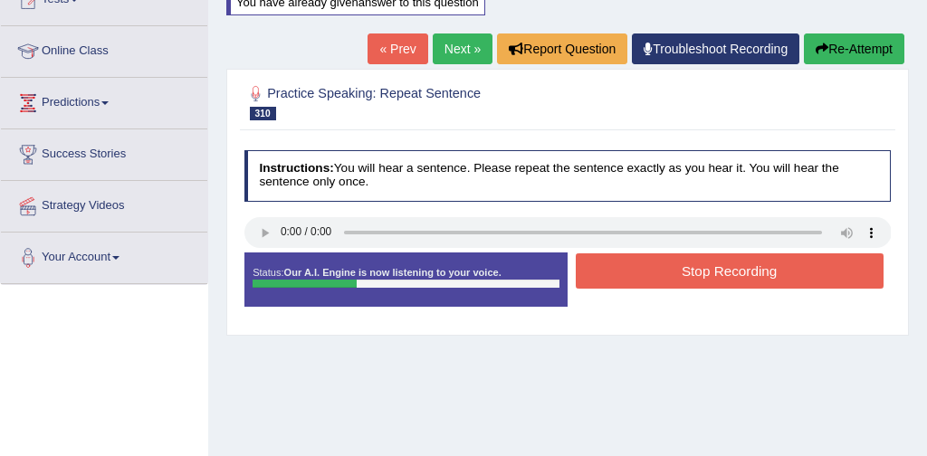
click at [727, 276] on button "Stop Recording" at bounding box center [730, 270] width 308 height 35
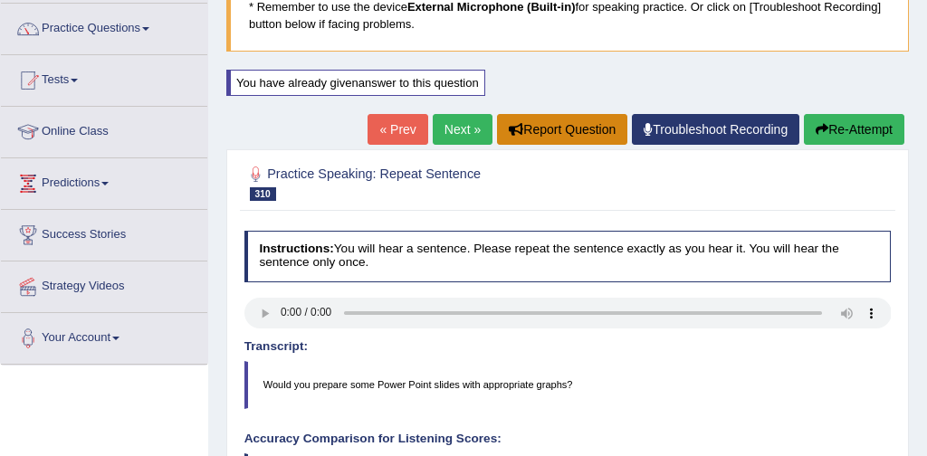
scroll to position [134, 0]
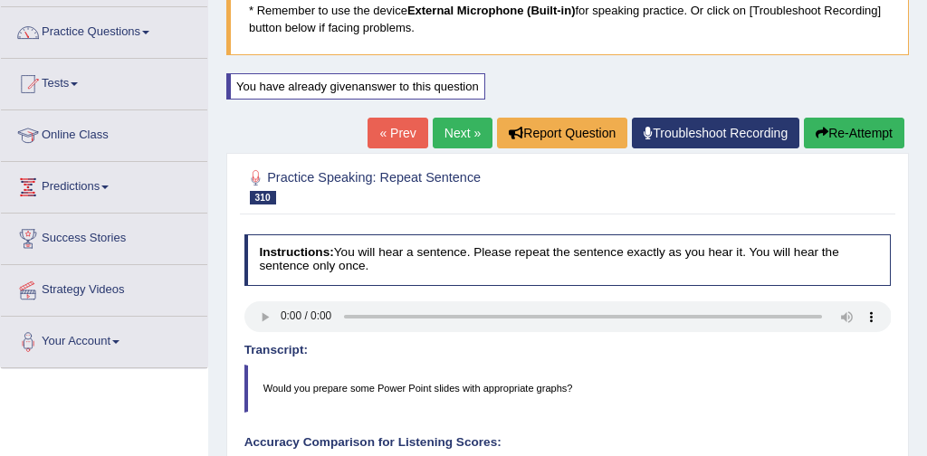
click at [457, 128] on link "Next »" at bounding box center [463, 133] width 60 height 31
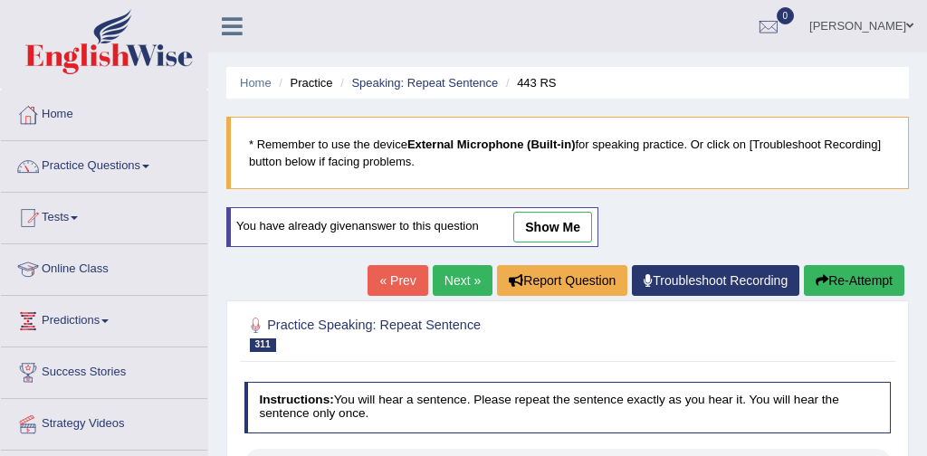
scroll to position [141, 0]
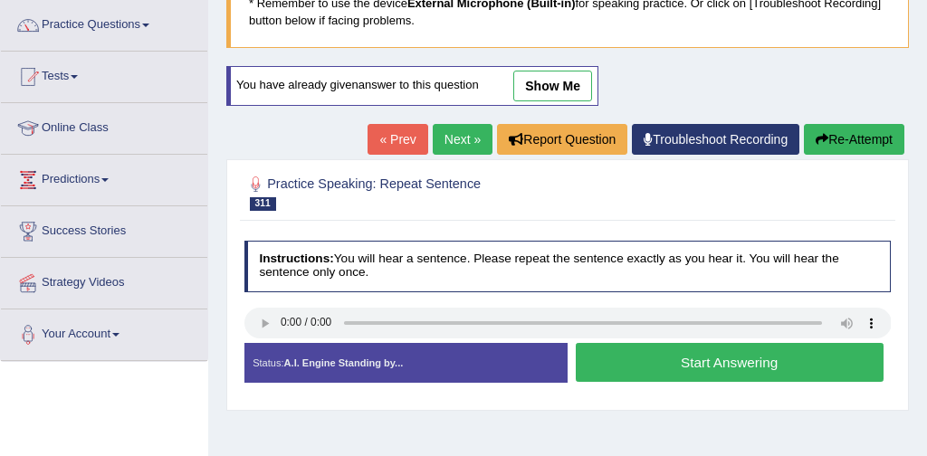
click at [746, 358] on button "Start Answering" at bounding box center [730, 362] width 308 height 39
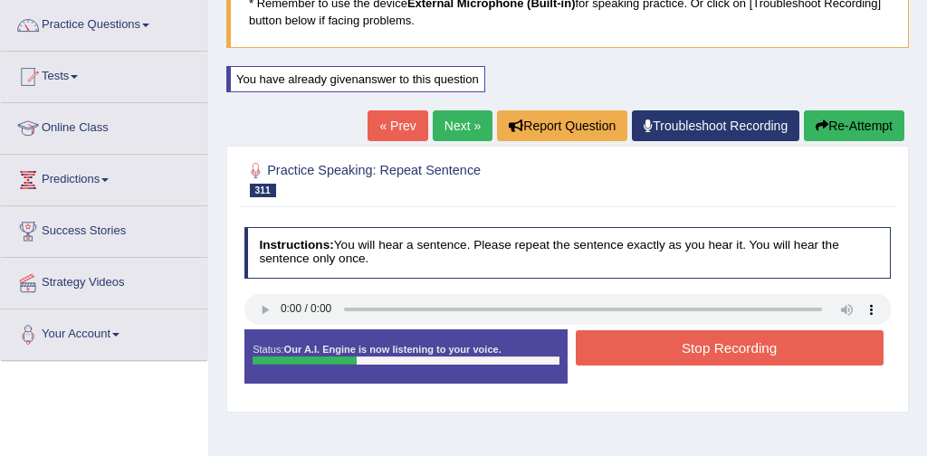
click at [771, 349] on button "Stop Recording" at bounding box center [730, 347] width 308 height 35
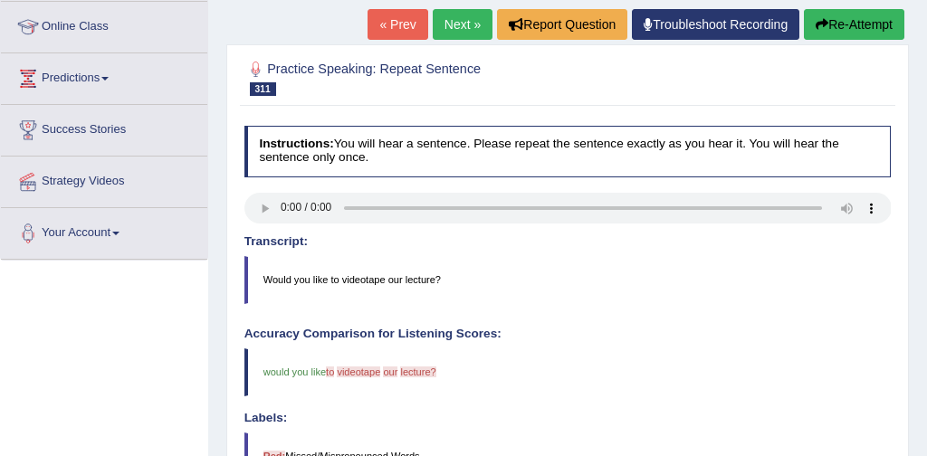
scroll to position [241, 0]
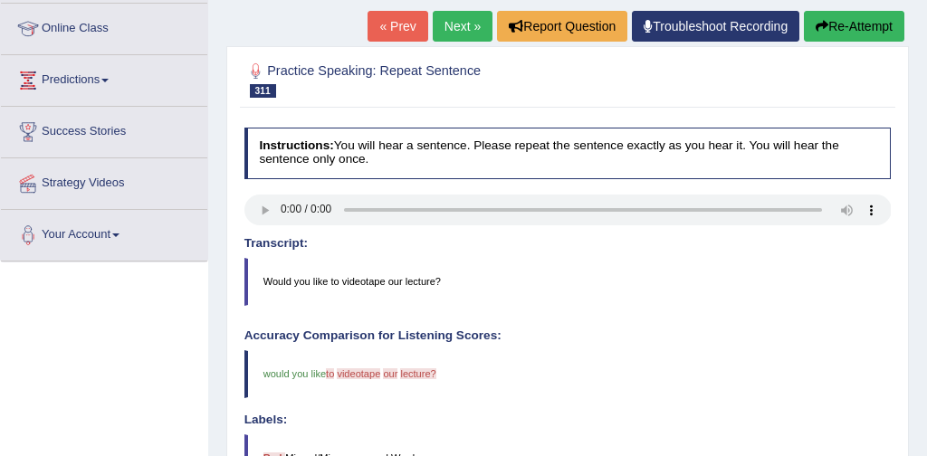
click at [847, 25] on button "Re-Attempt" at bounding box center [854, 26] width 100 height 31
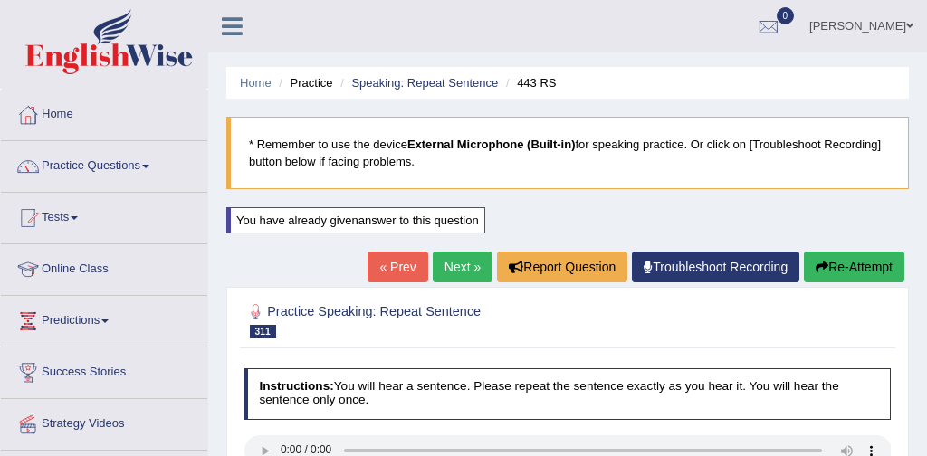
scroll to position [241, 0]
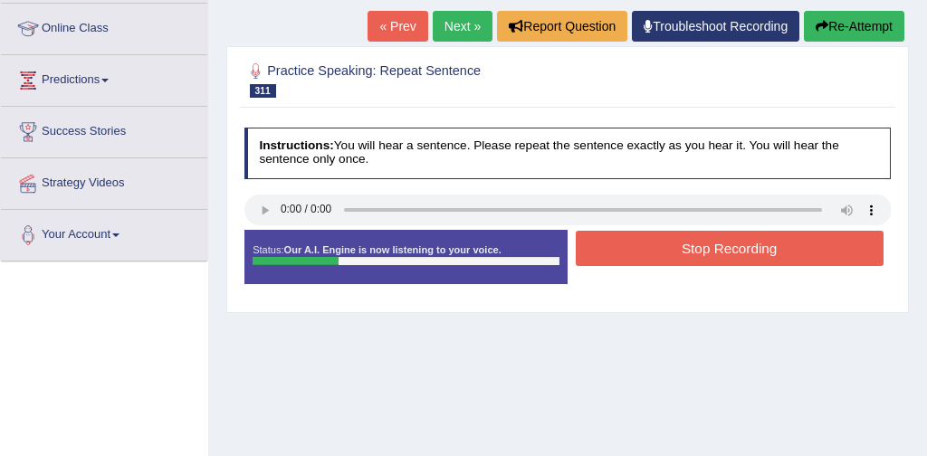
click at [702, 244] on button "Stop Recording" at bounding box center [730, 248] width 308 height 35
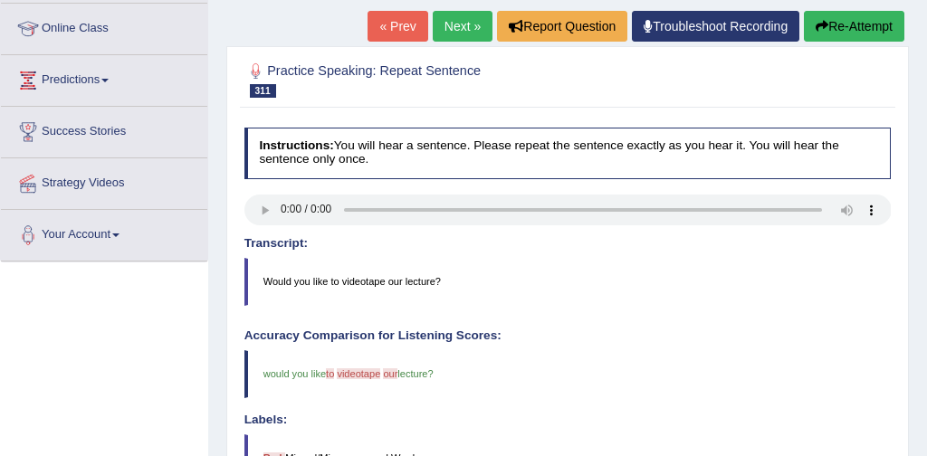
click at [851, 26] on button "Re-Attempt" at bounding box center [854, 26] width 100 height 31
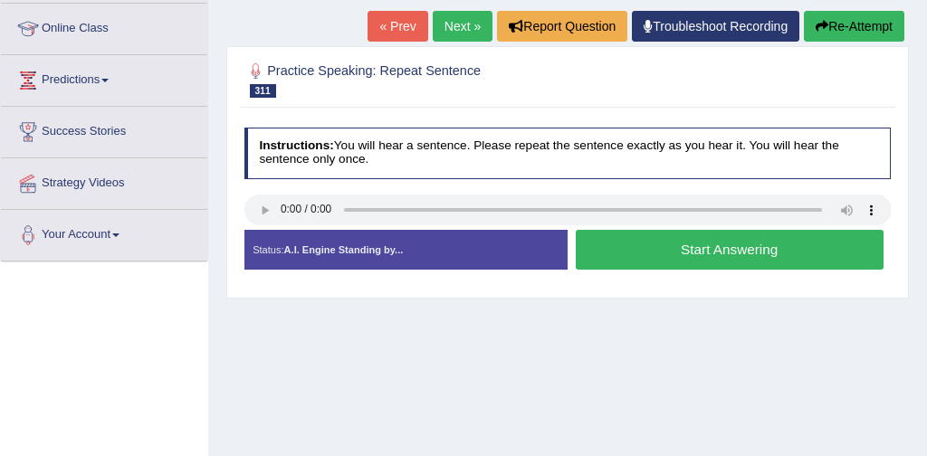
scroll to position [241, 0]
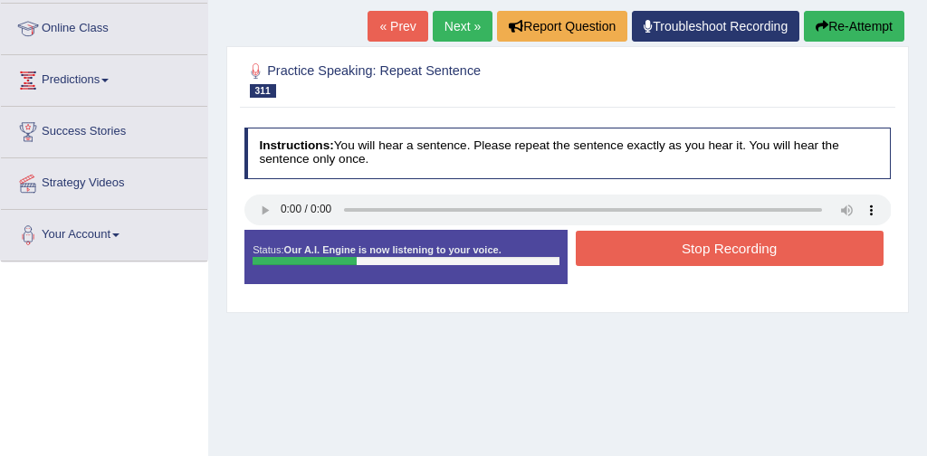
click at [747, 249] on button "Stop Recording" at bounding box center [730, 248] width 308 height 35
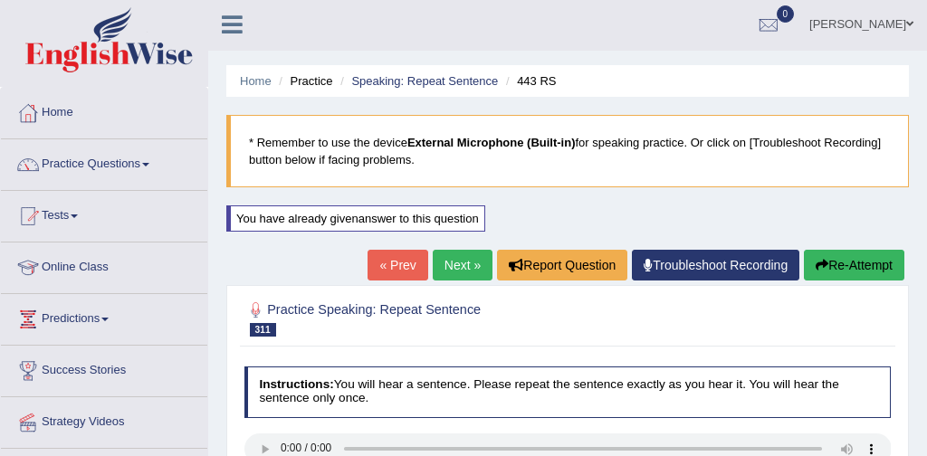
scroll to position [0, 0]
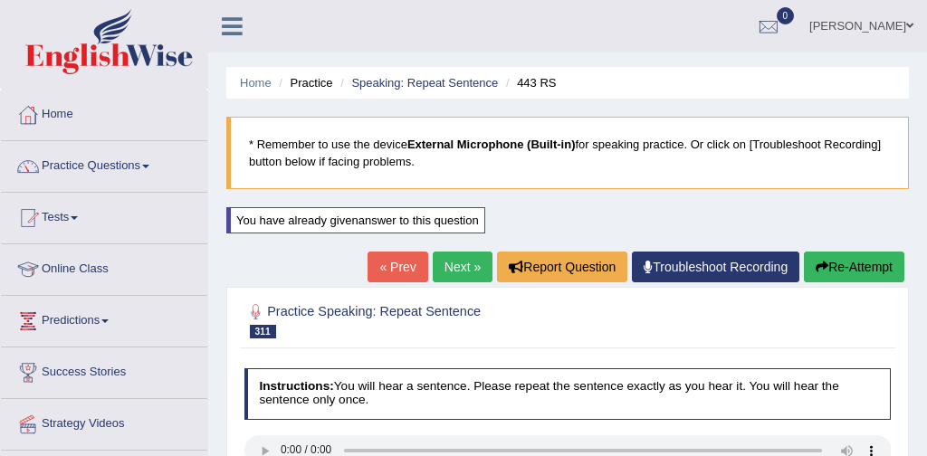
click at [447, 265] on link "Next »" at bounding box center [463, 267] width 60 height 31
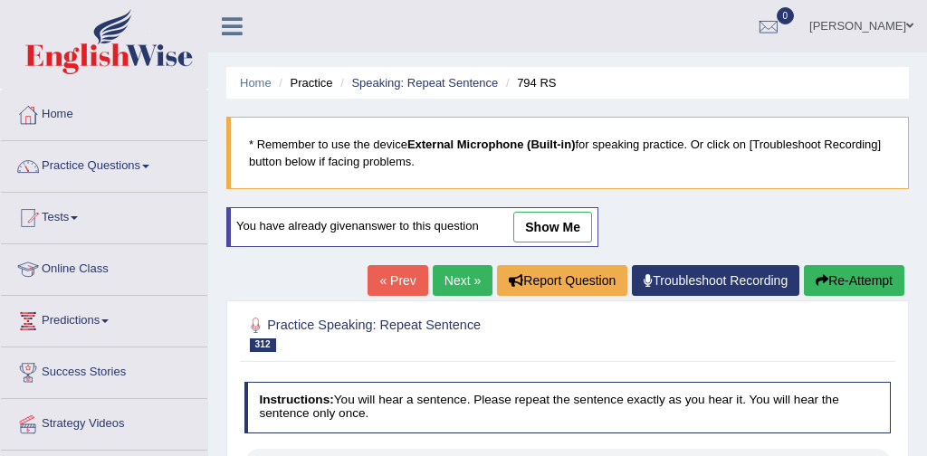
scroll to position [177, 0]
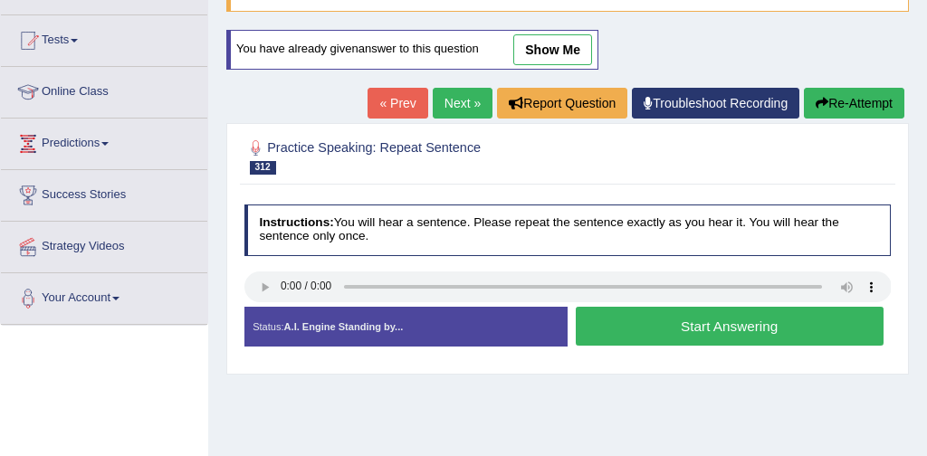
click at [690, 323] on button "Start Answering" at bounding box center [730, 326] width 308 height 39
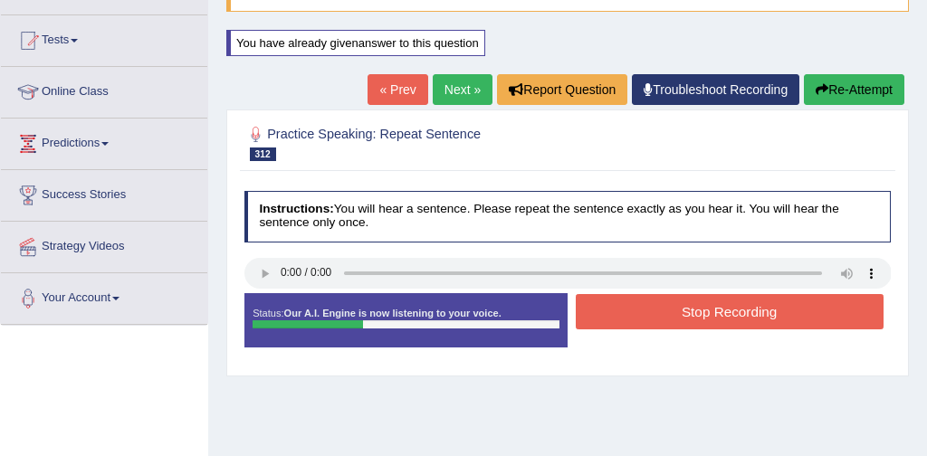
click at [690, 323] on button "Stop Recording" at bounding box center [730, 311] width 308 height 35
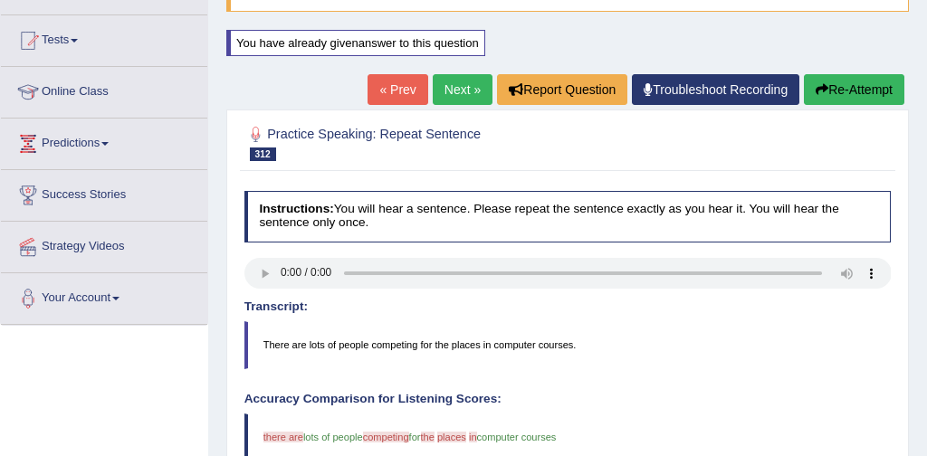
click at [446, 92] on link "Next »" at bounding box center [463, 89] width 60 height 31
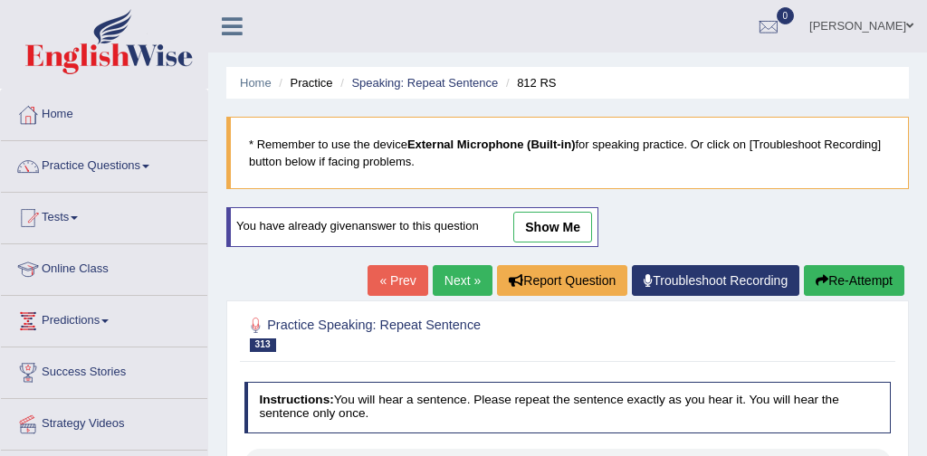
scroll to position [128, 0]
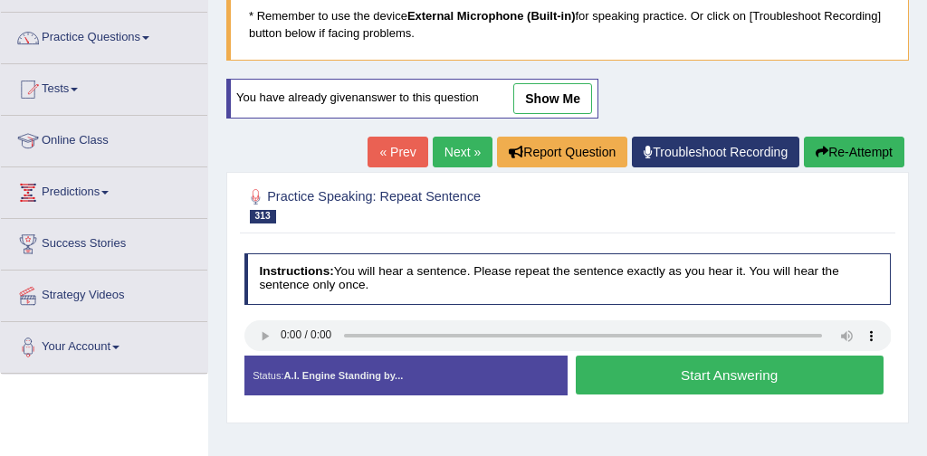
click at [734, 371] on button "Start Answering" at bounding box center [730, 375] width 308 height 39
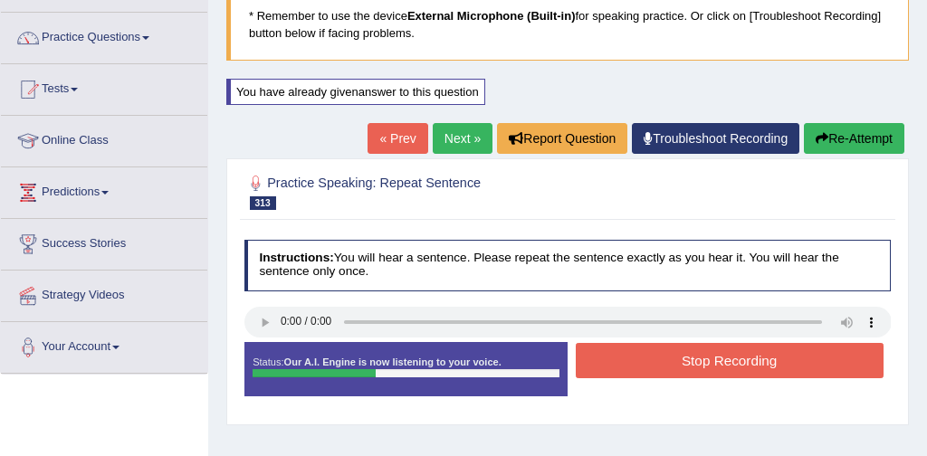
click at [712, 365] on button "Stop Recording" at bounding box center [730, 360] width 308 height 35
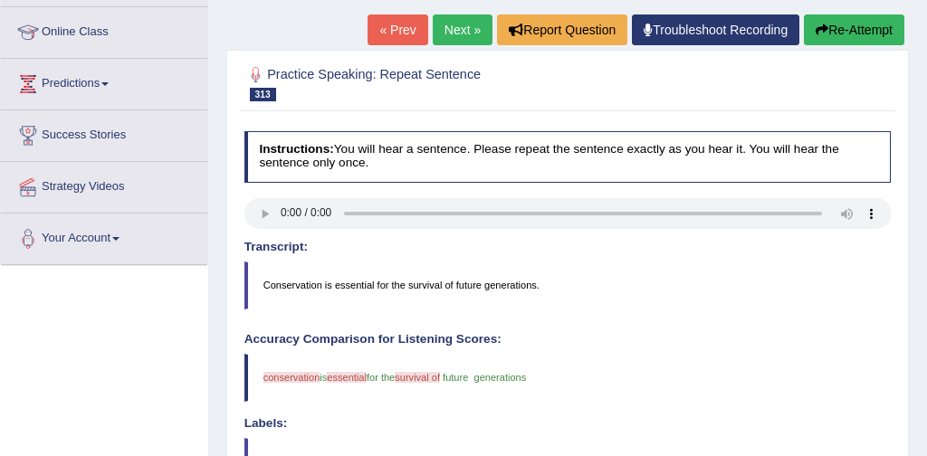
scroll to position [238, 0]
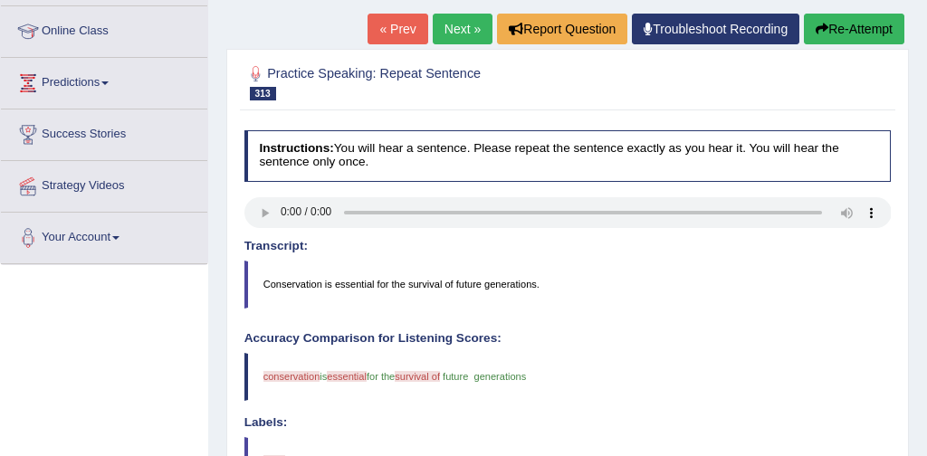
click at [862, 29] on button "Re-Attempt" at bounding box center [854, 29] width 100 height 31
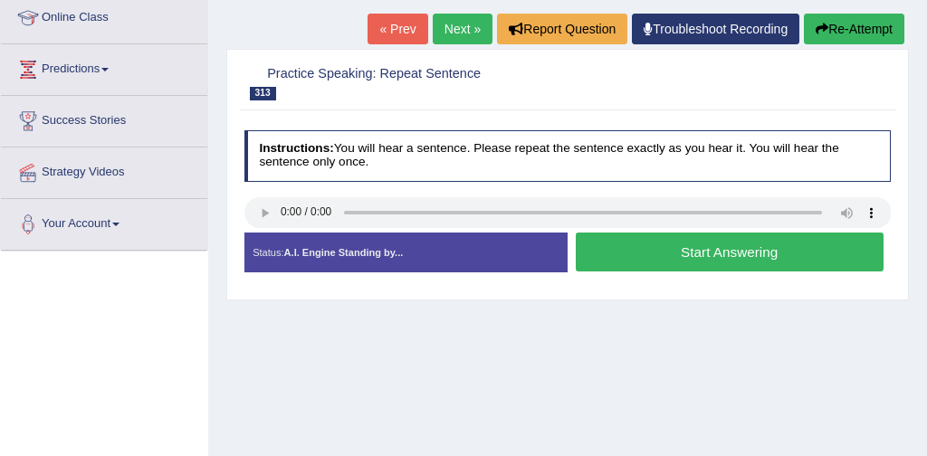
scroll to position [252, 0]
click at [710, 252] on button "Start Answering" at bounding box center [730, 252] width 308 height 39
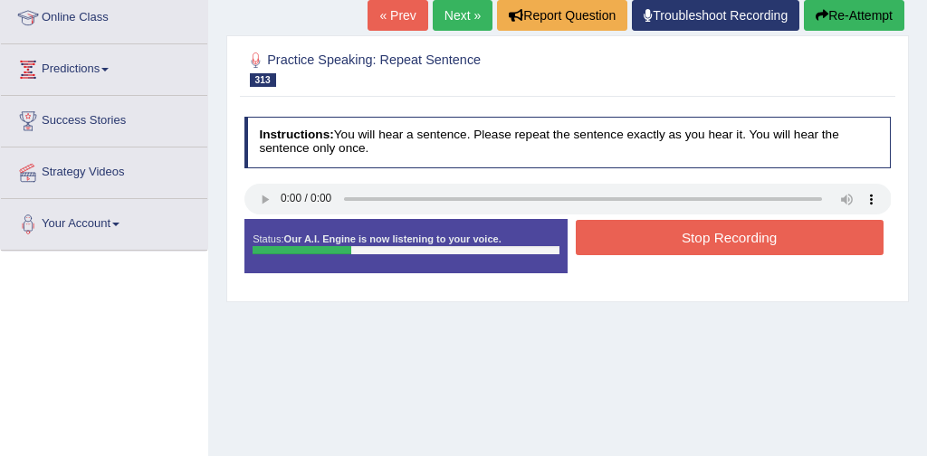
click at [739, 236] on button "Stop Recording" at bounding box center [730, 237] width 308 height 35
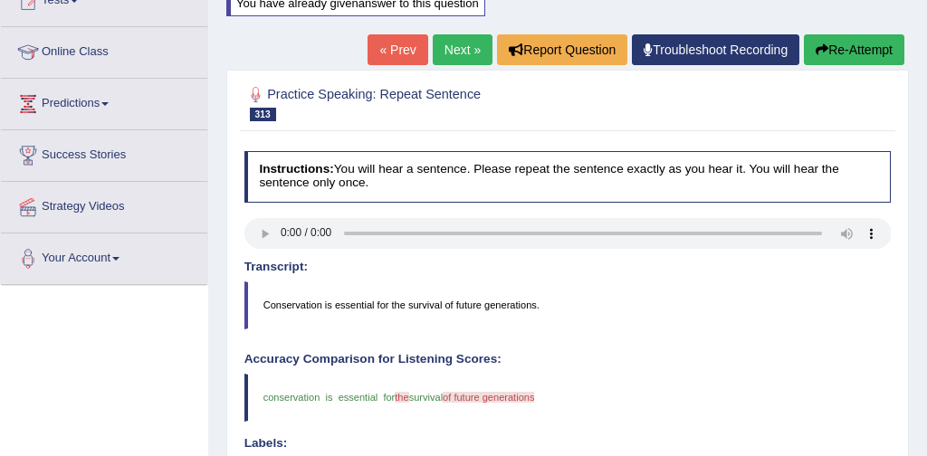
scroll to position [206, 0]
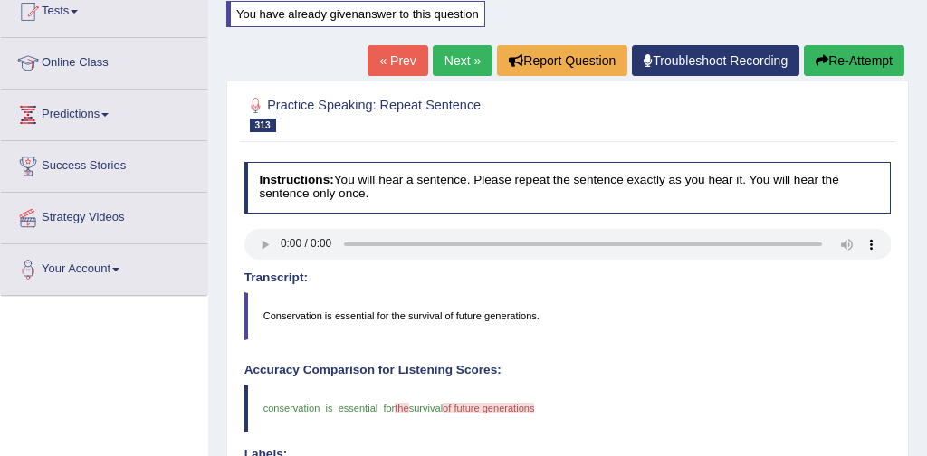
click at [452, 58] on link "Next »" at bounding box center [463, 60] width 60 height 31
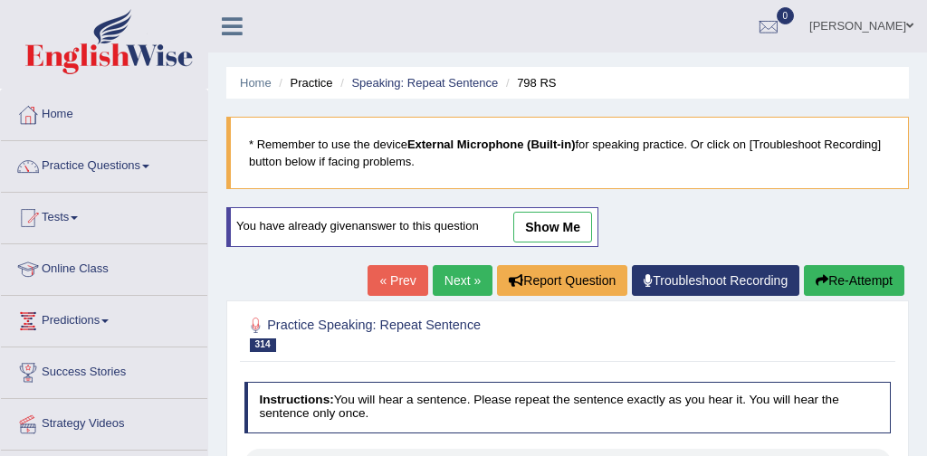
scroll to position [154, 0]
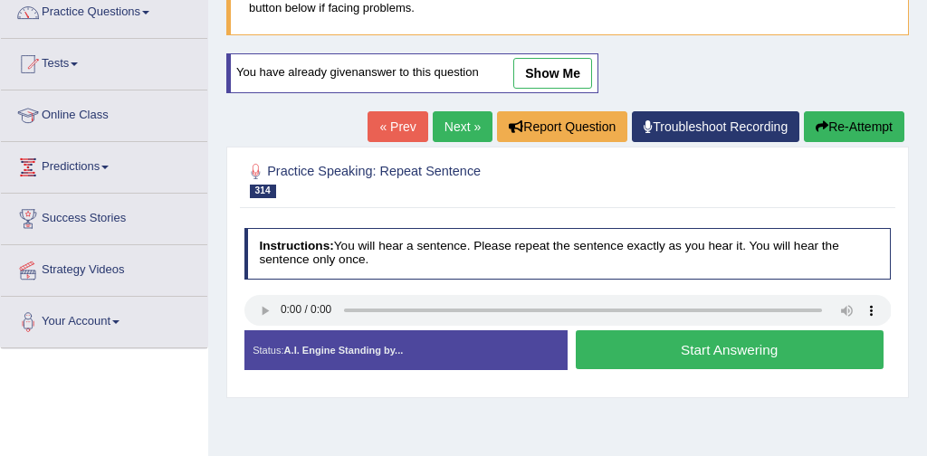
click at [697, 352] on button "Start Answering" at bounding box center [730, 349] width 308 height 39
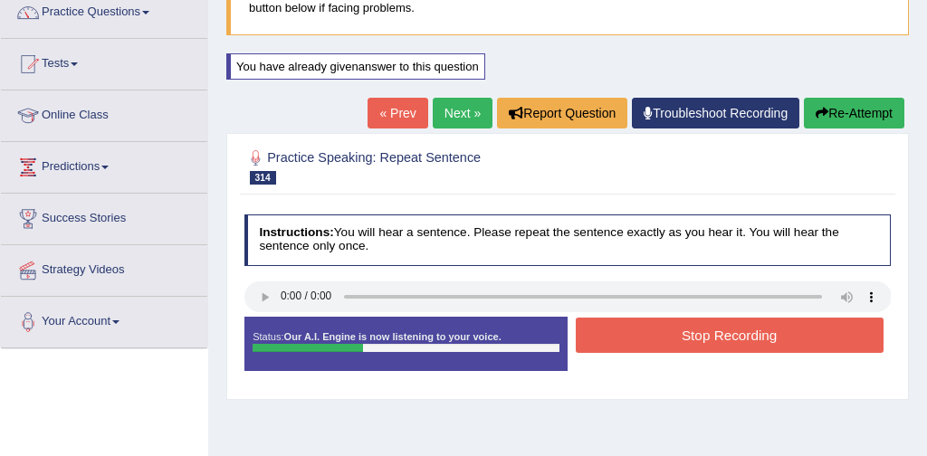
click at [719, 337] on button "Stop Recording" at bounding box center [730, 335] width 308 height 35
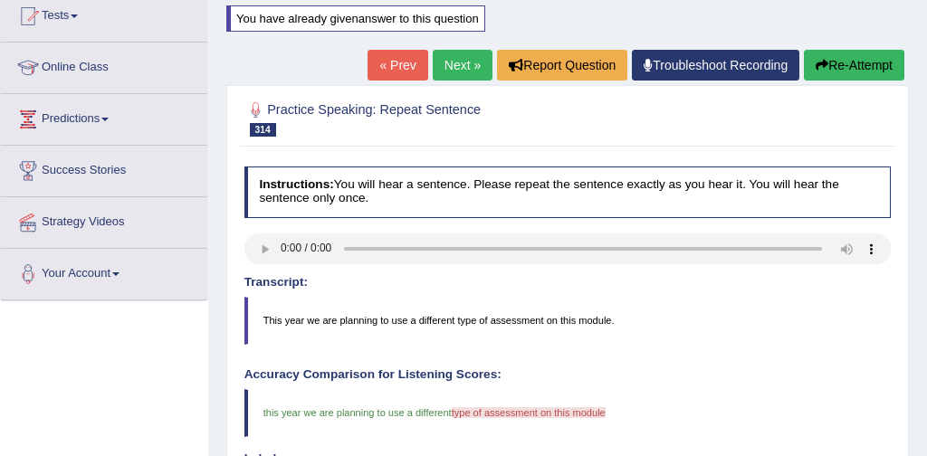
scroll to position [197, 0]
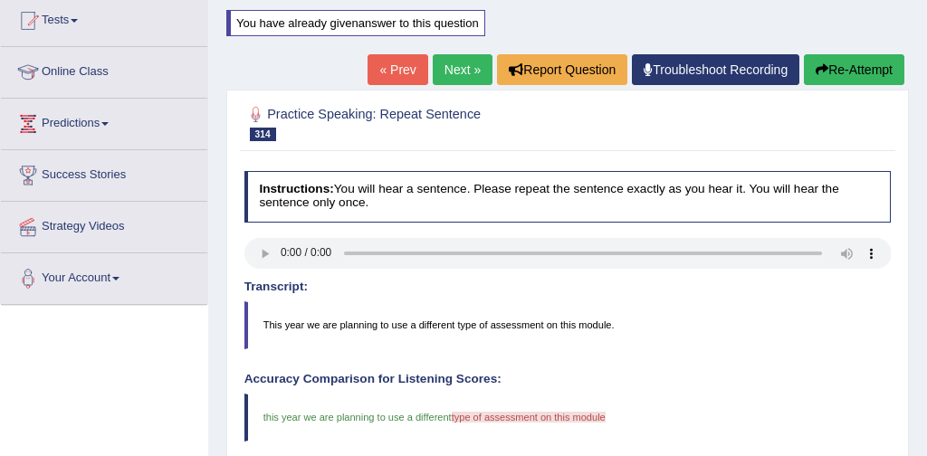
click at [448, 66] on link "Next »" at bounding box center [463, 69] width 60 height 31
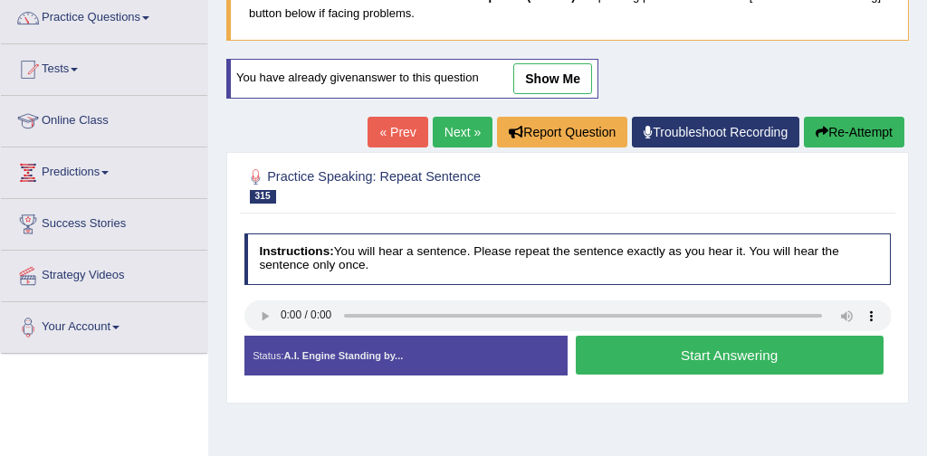
scroll to position [155, 0]
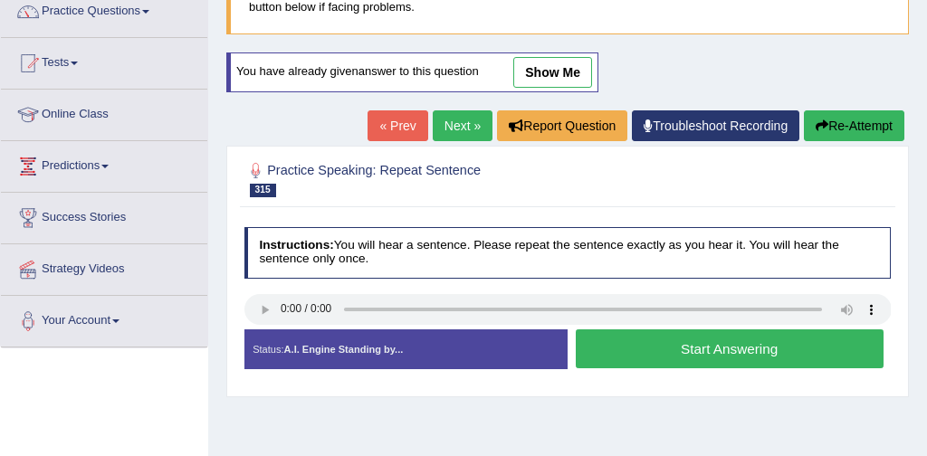
click at [690, 349] on button "Start Answering" at bounding box center [730, 348] width 308 height 39
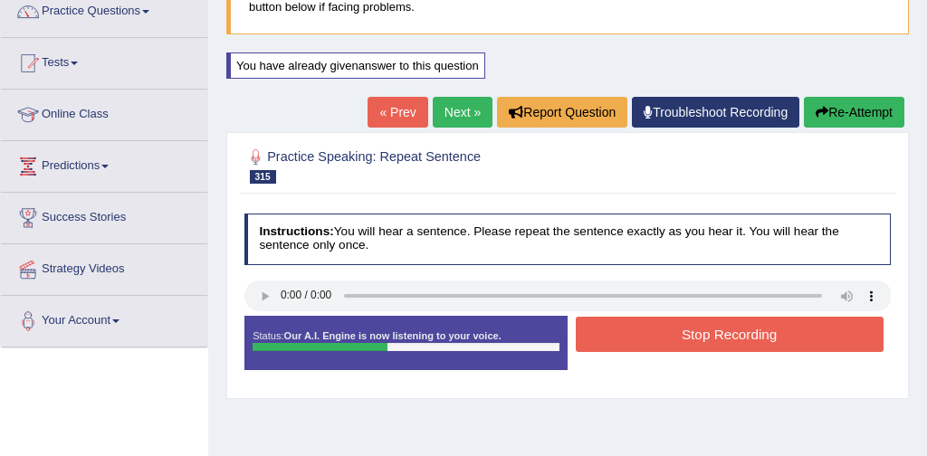
click at [720, 332] on button "Stop Recording" at bounding box center [730, 334] width 308 height 35
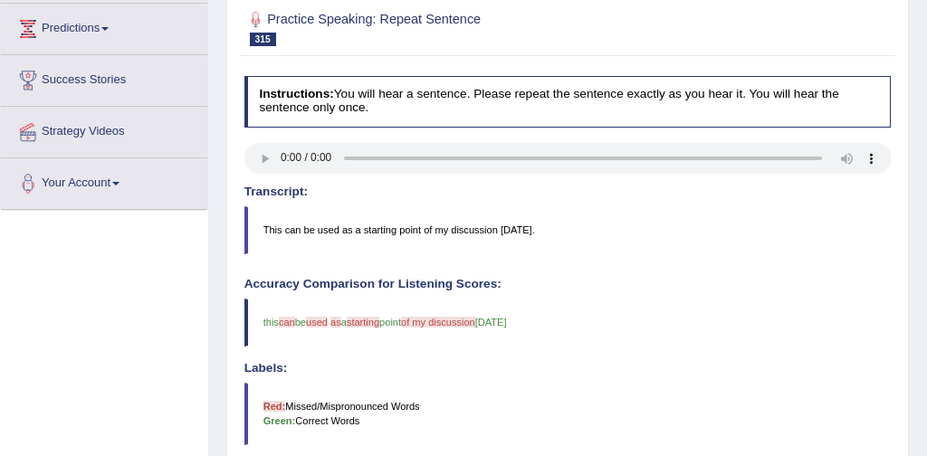
scroll to position [275, 0]
